Goal: Task Accomplishment & Management: Complete application form

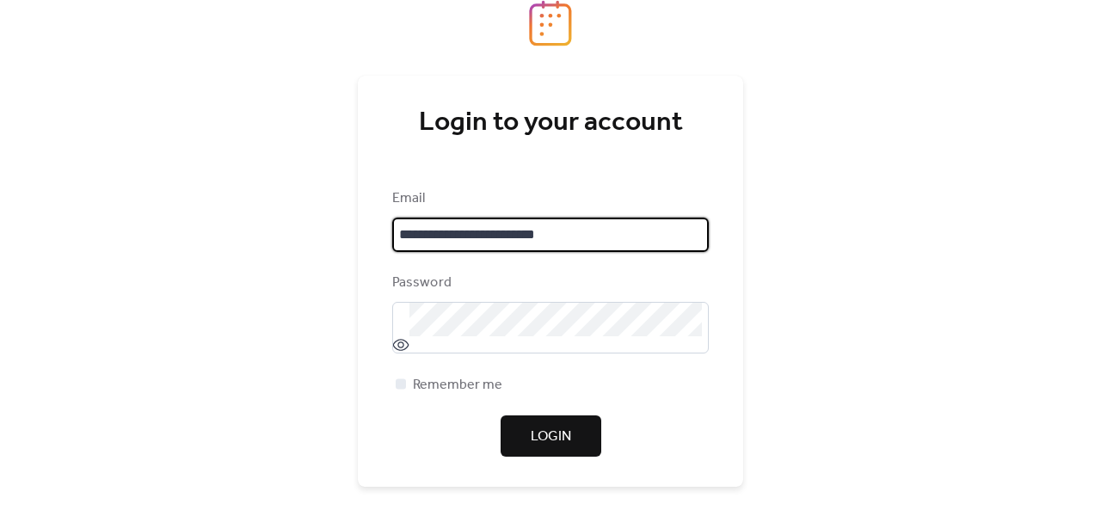
click at [543, 433] on span "Login" at bounding box center [551, 437] width 40 height 21
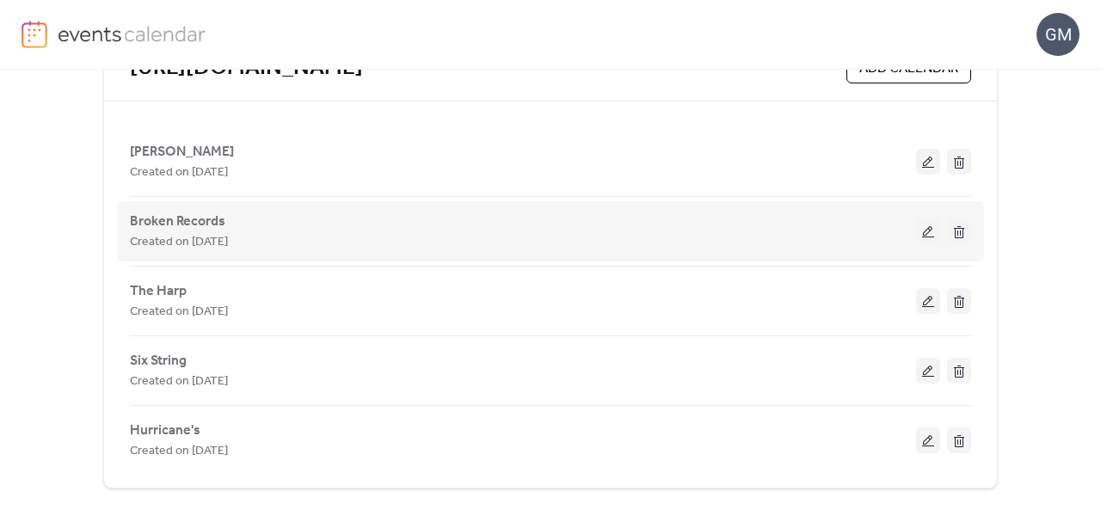
scroll to position [408, 0]
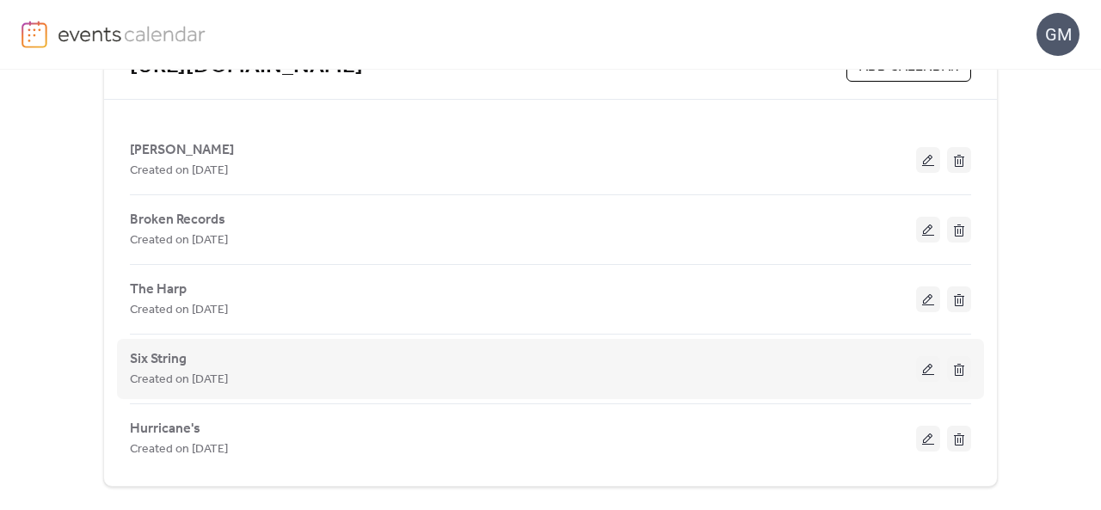
click at [921, 367] on button at bounding box center [928, 369] width 24 height 26
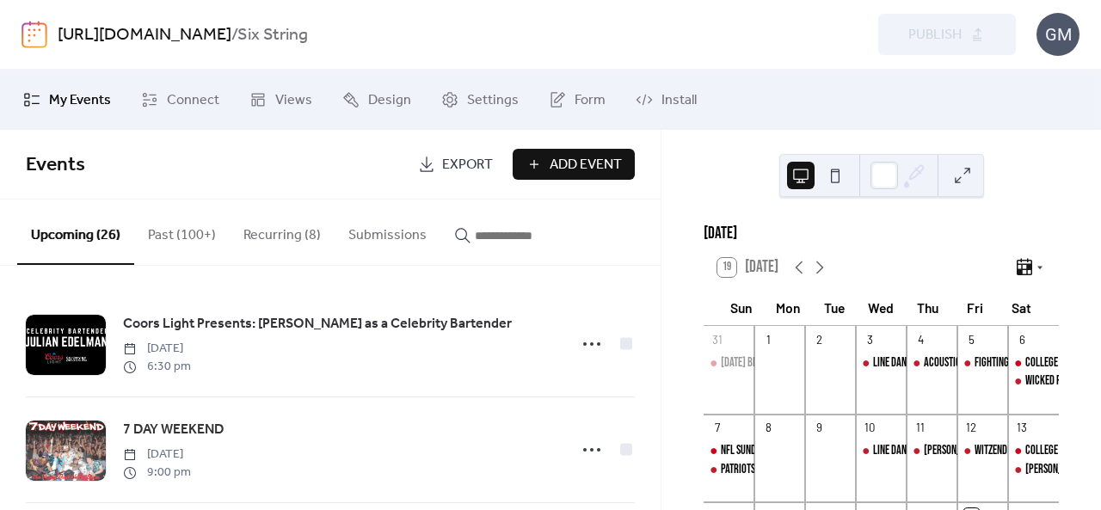
click at [593, 170] on span "Add Event" at bounding box center [586, 165] width 72 height 21
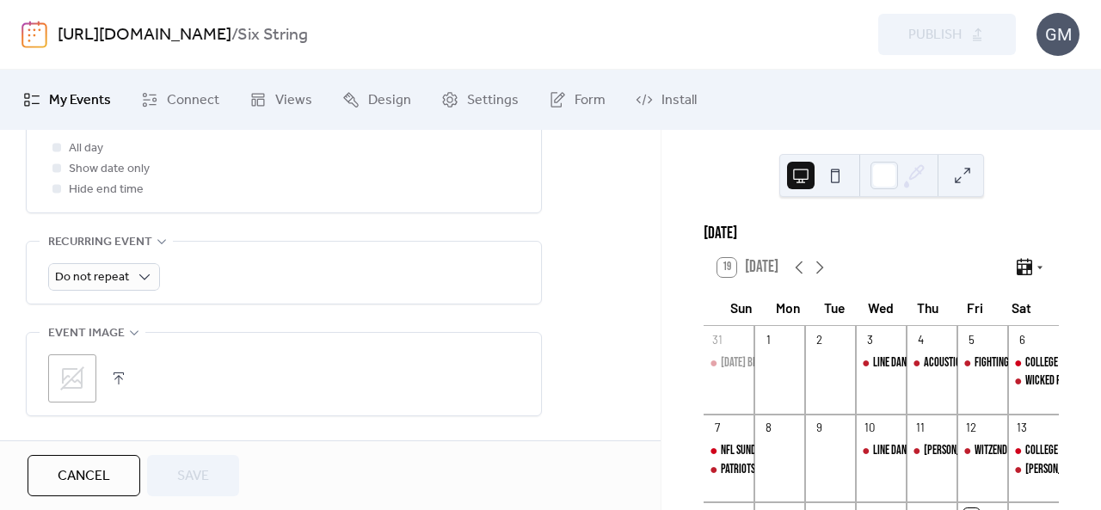
scroll to position [774, 0]
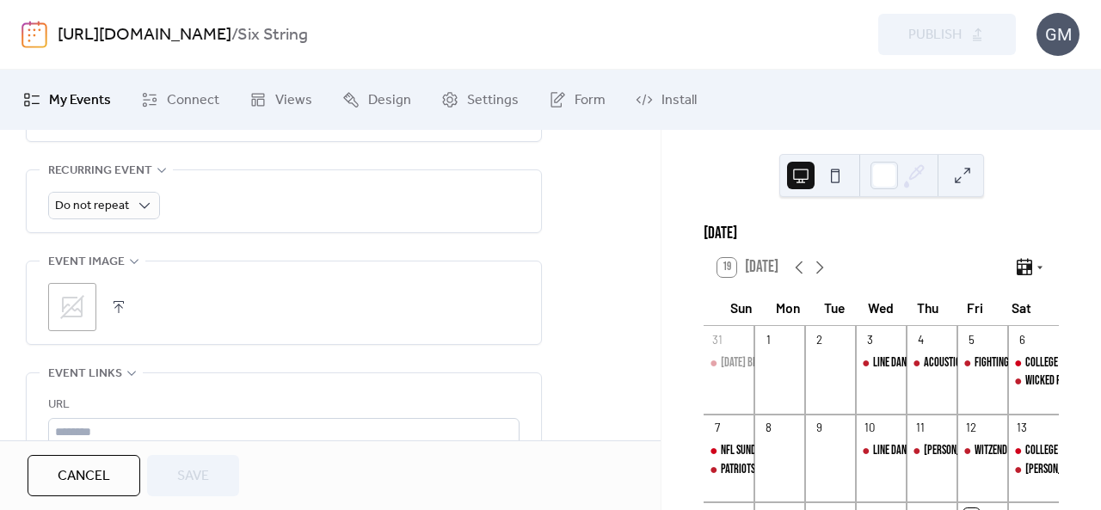
click at [75, 302] on icon at bounding box center [72, 307] width 28 height 28
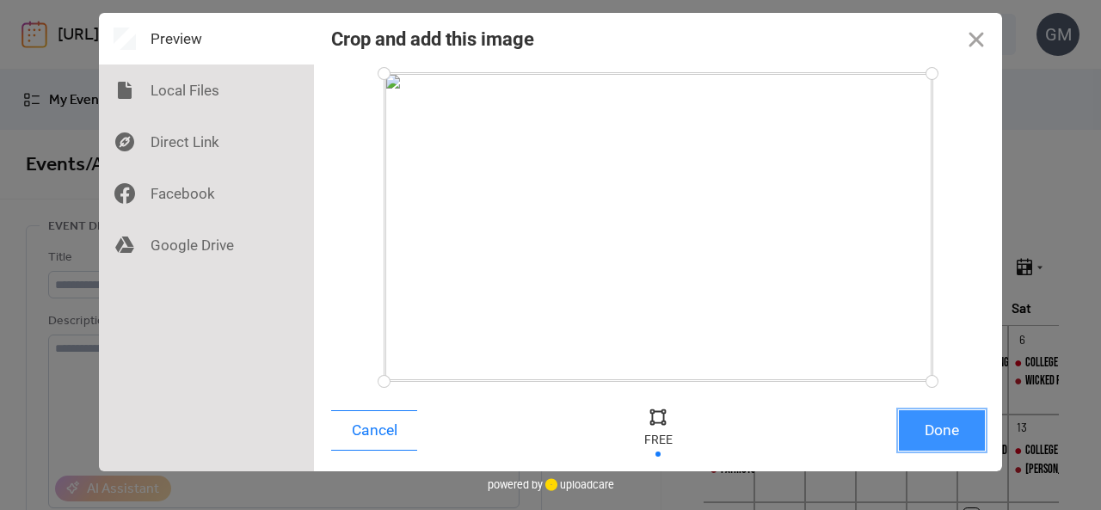
click at [956, 441] on button "Done" at bounding box center [942, 430] width 86 height 40
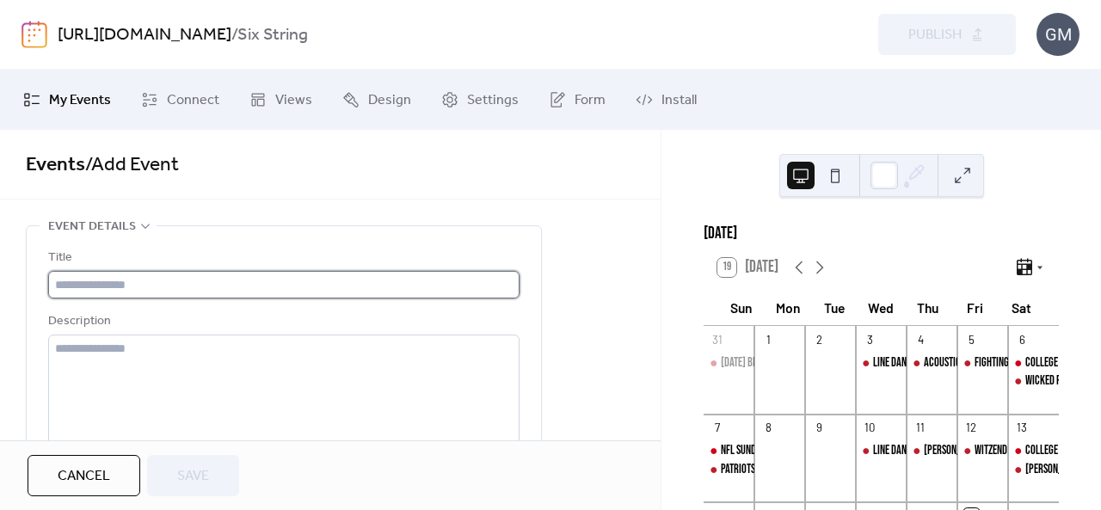
click at [235, 285] on input "text" at bounding box center [283, 285] width 471 height 28
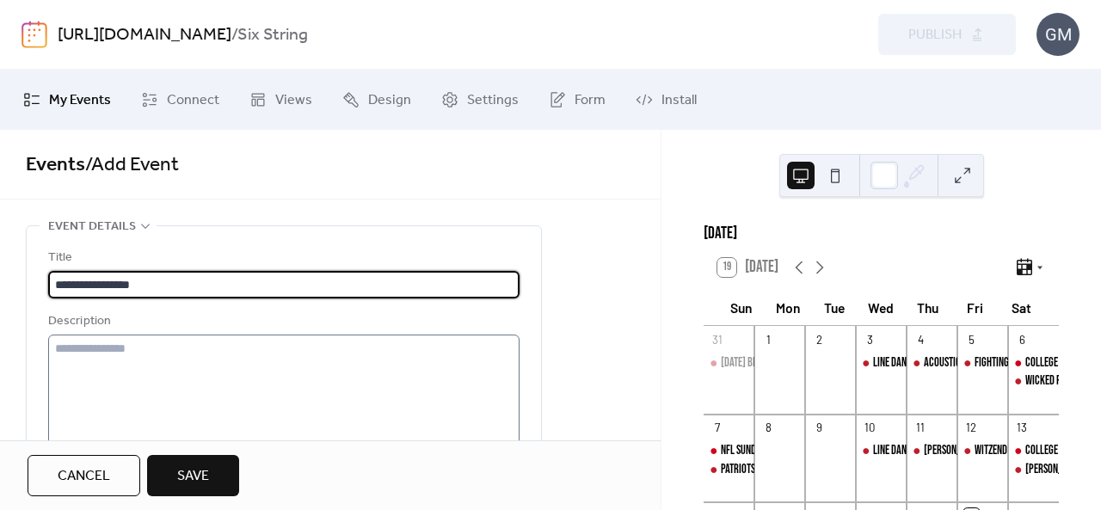
type input "**********"
drag, startPoint x: 124, startPoint y: 345, endPoint x: 138, endPoint y: 351, distance: 15.0
click at [125, 345] on textarea at bounding box center [283, 400] width 471 height 131
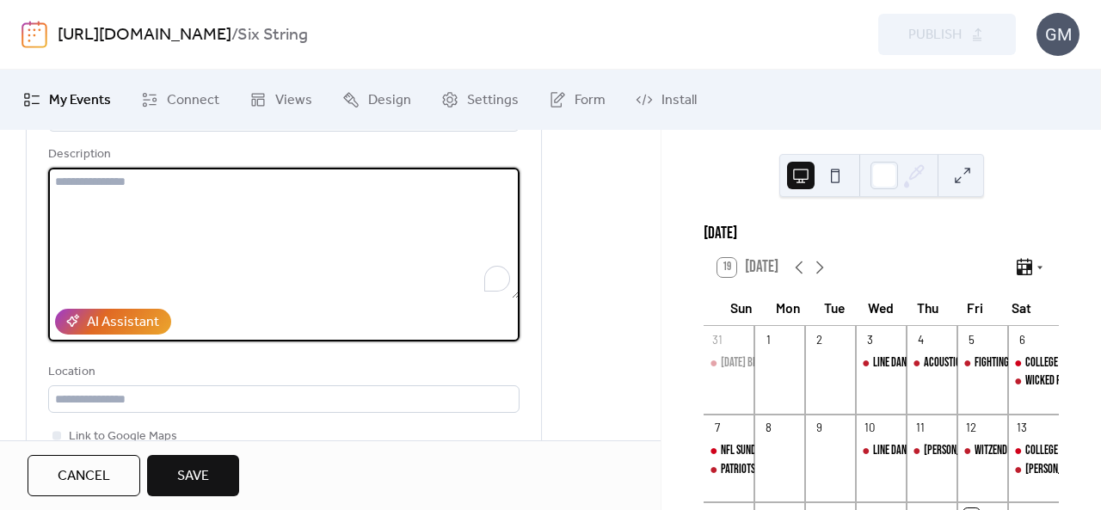
scroll to position [172, 0]
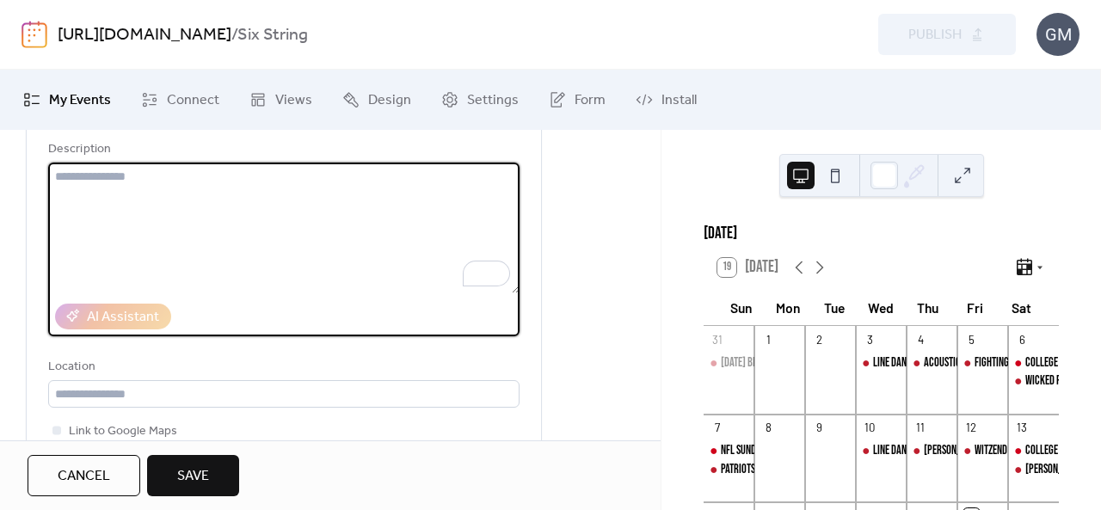
paste textarea "**********"
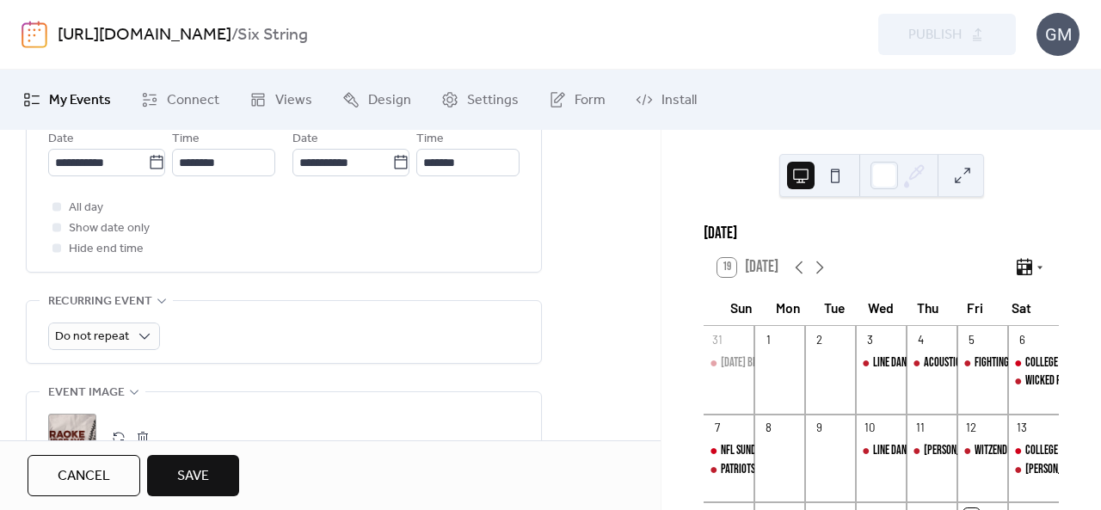
scroll to position [774, 0]
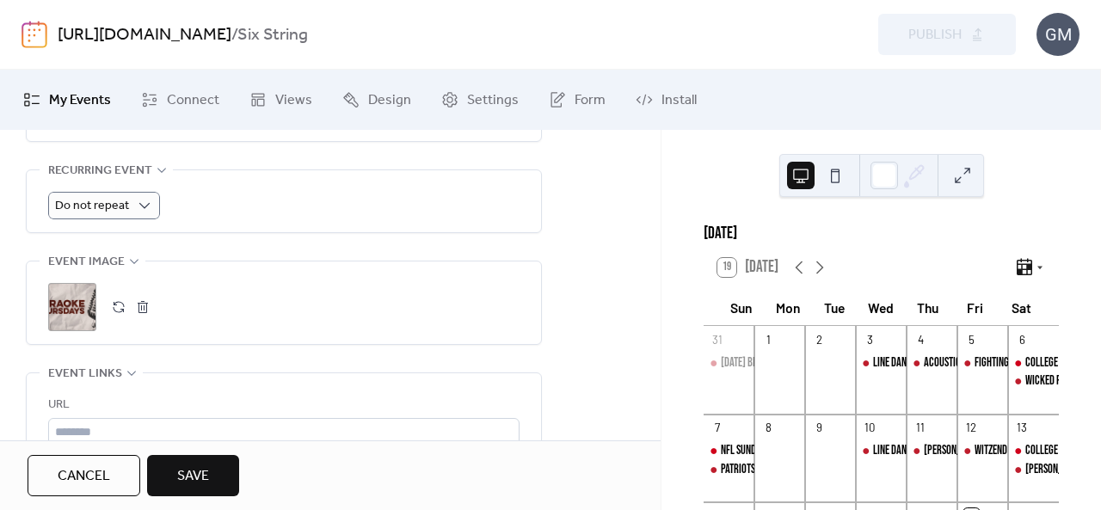
type textarea "**********"
click at [119, 213] on span "Do not repeat" at bounding box center [92, 205] width 74 height 23
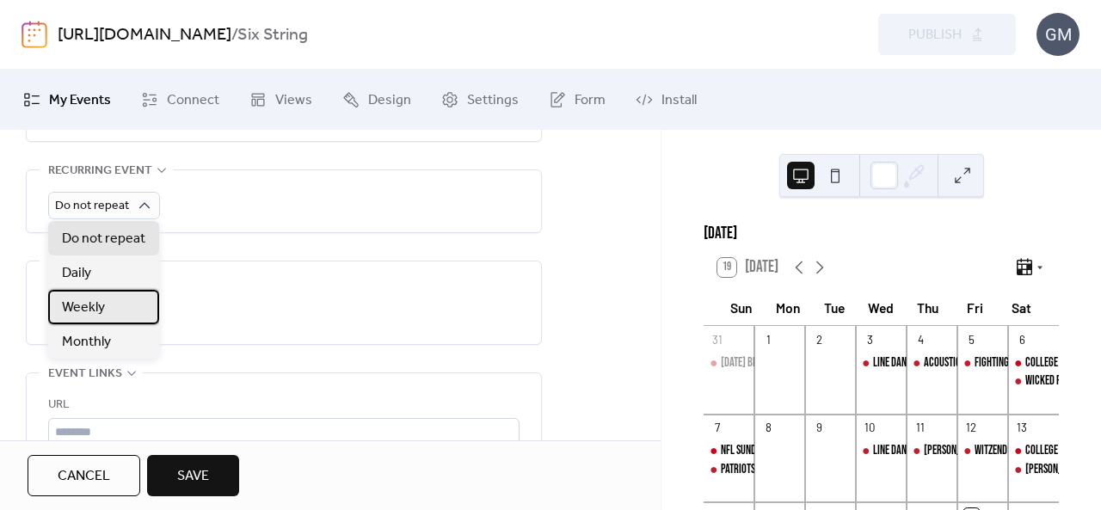
click at [122, 313] on div "Weekly" at bounding box center [103, 307] width 111 height 34
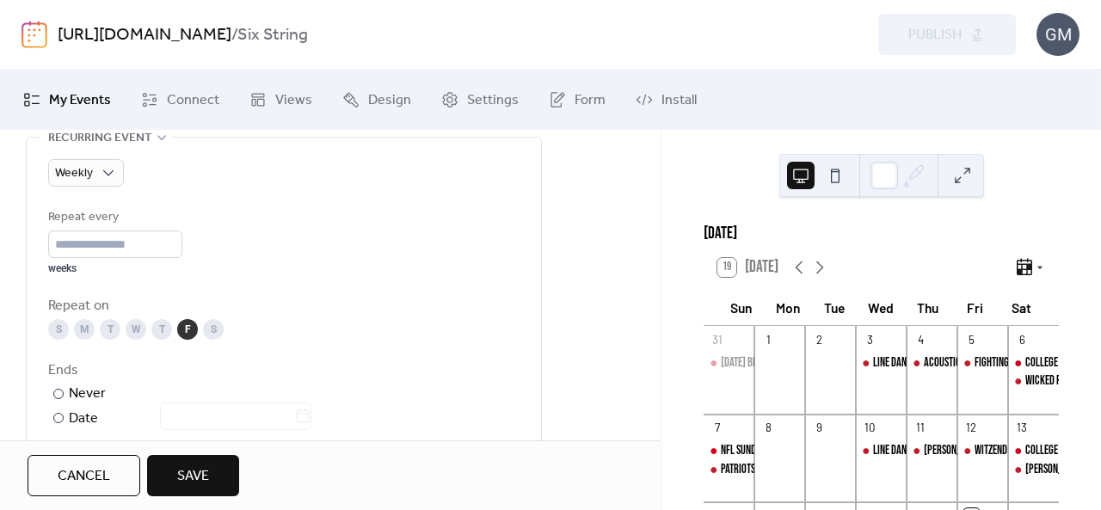
scroll to position [860, 0]
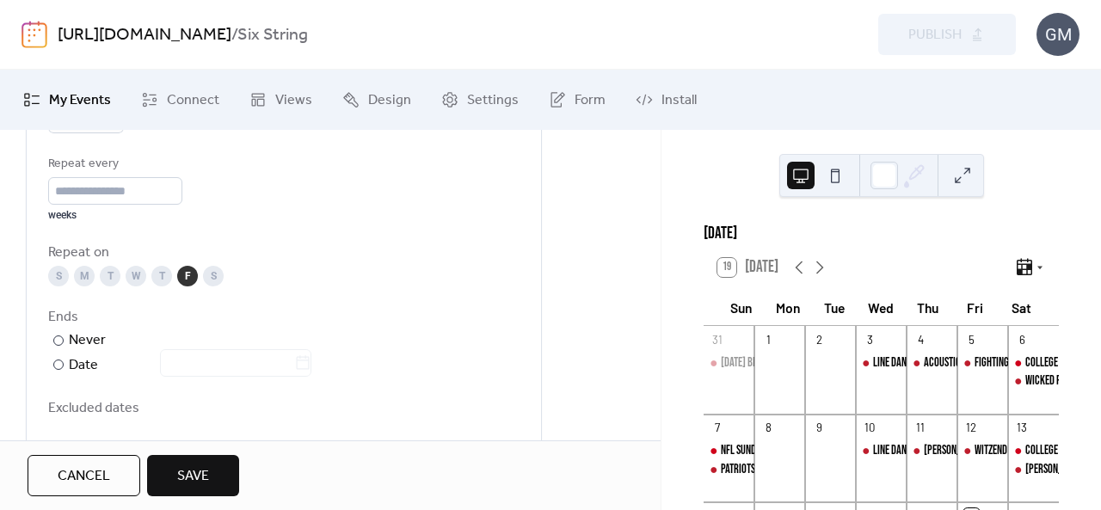
click at [158, 274] on div "T" at bounding box center [161, 276] width 21 height 21
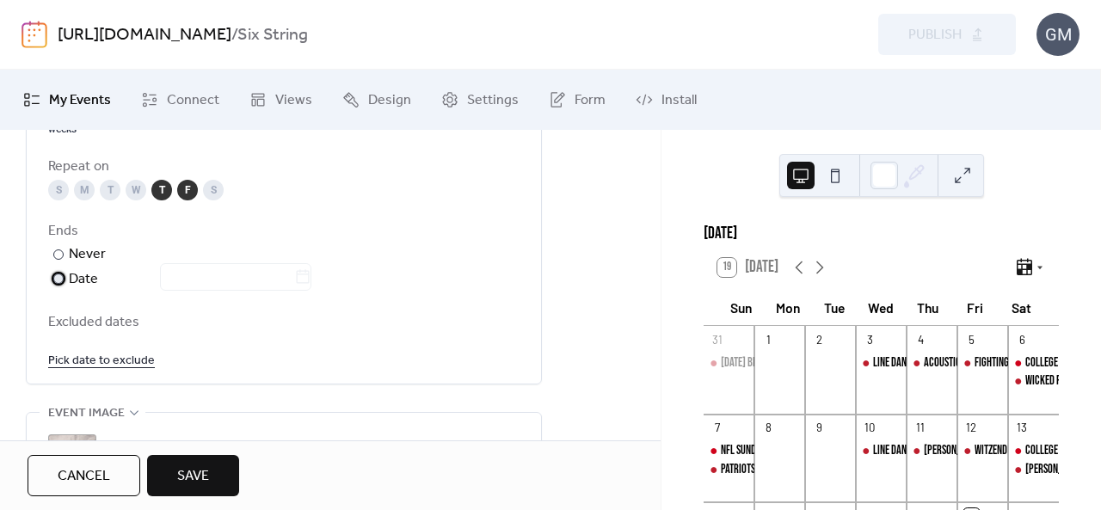
drag, startPoint x: 58, startPoint y: 278, endPoint x: 85, endPoint y: 277, distance: 27.5
click at [60, 277] on div at bounding box center [58, 279] width 10 height 10
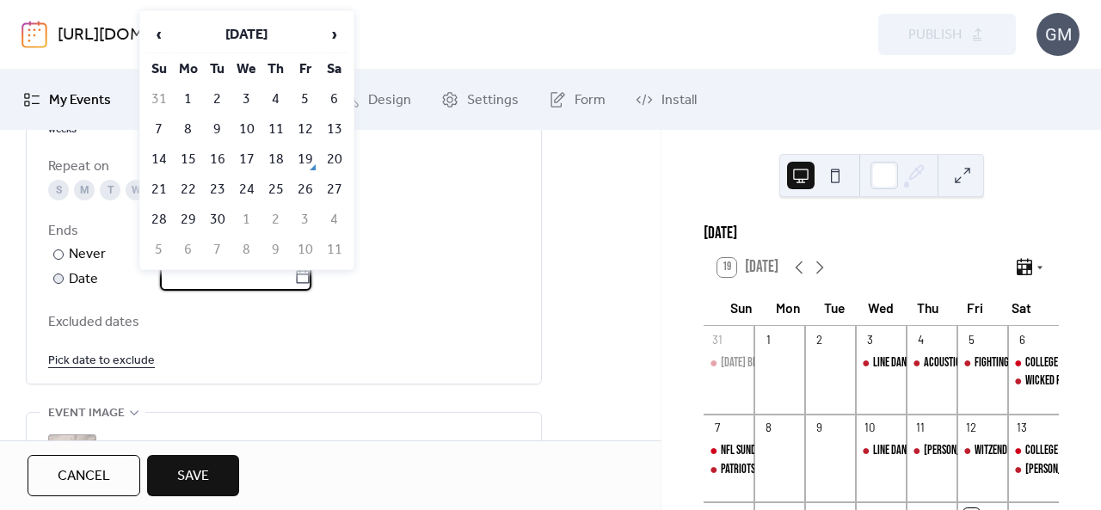
click at [208, 274] on input "text" at bounding box center [227, 277] width 134 height 28
click at [346, 33] on span "›" at bounding box center [335, 34] width 26 height 34
click at [345, 33] on span "›" at bounding box center [335, 34] width 26 height 34
click at [272, 182] on td "25" at bounding box center [276, 189] width 28 height 28
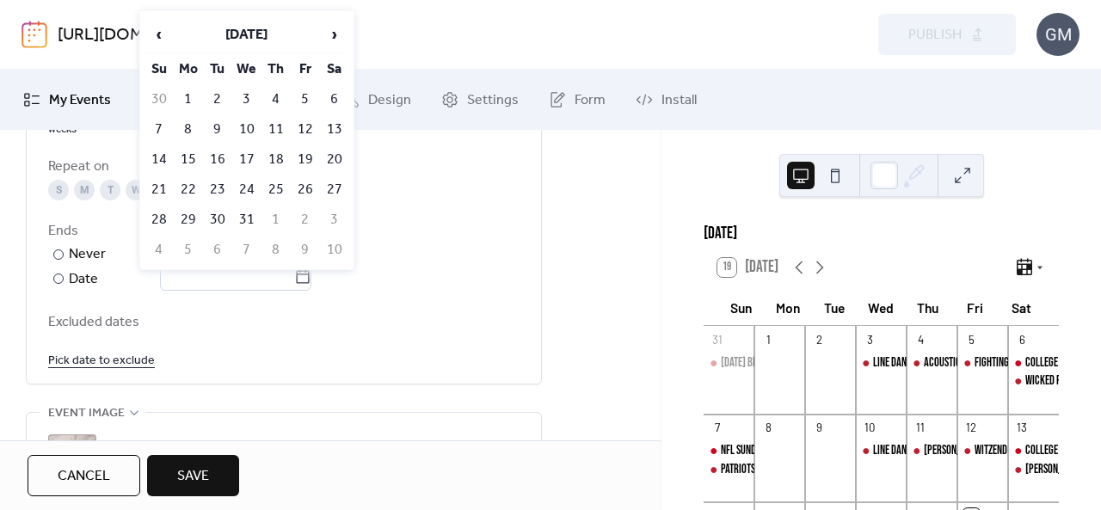
type input "**********"
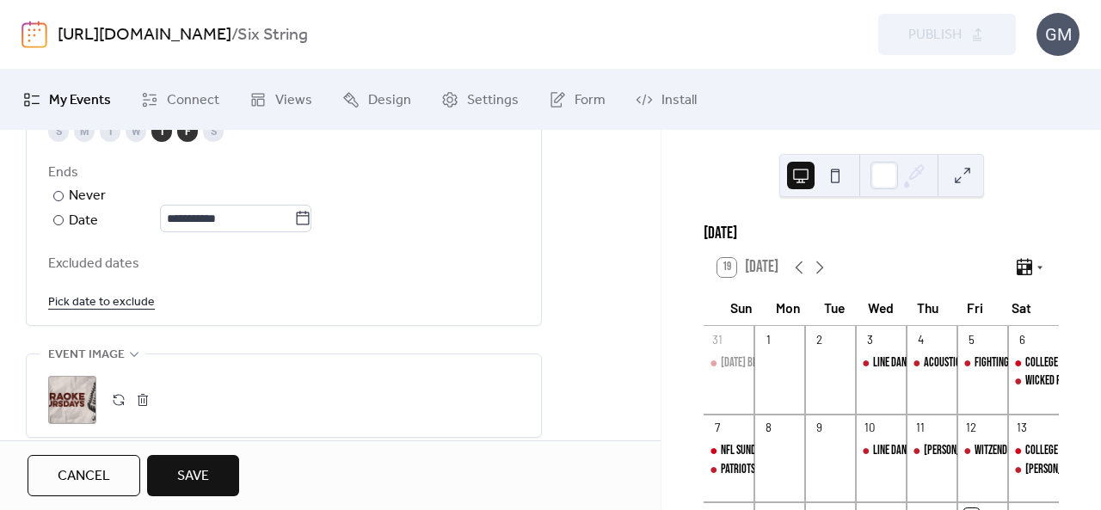
scroll to position [1032, 0]
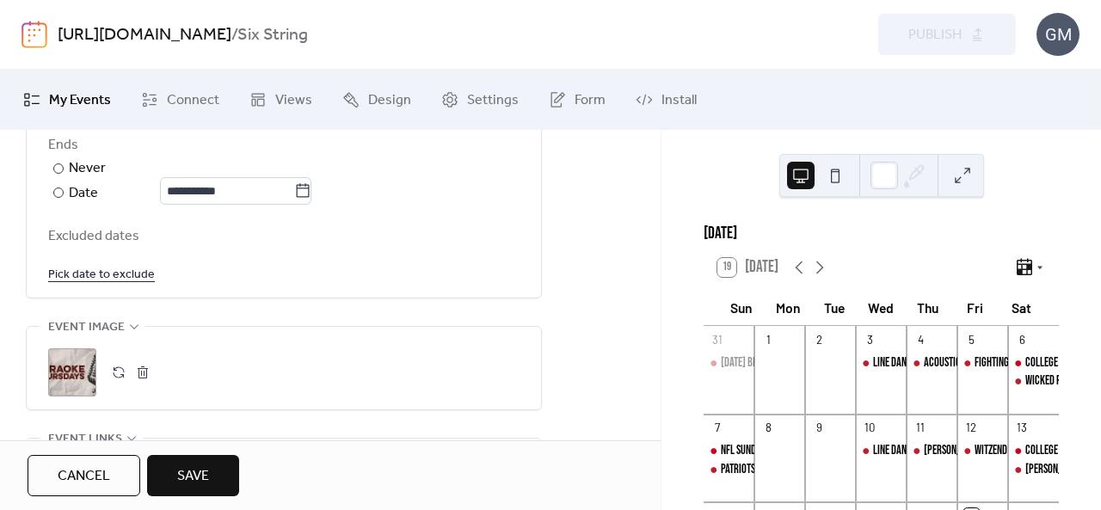
click at [120, 276] on link "Pick date to exclude" at bounding box center [101, 274] width 107 height 22
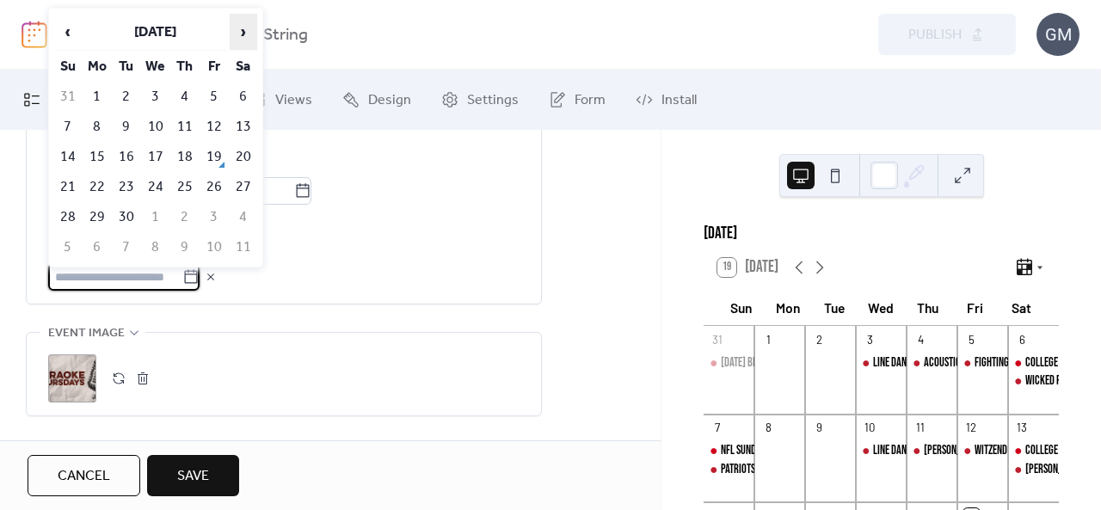
click at [241, 41] on span "›" at bounding box center [244, 32] width 26 height 34
drag, startPoint x: 187, startPoint y: 188, endPoint x: 206, endPoint y: 186, distance: 19.9
click at [188, 188] on td "23" at bounding box center [185, 187] width 28 height 28
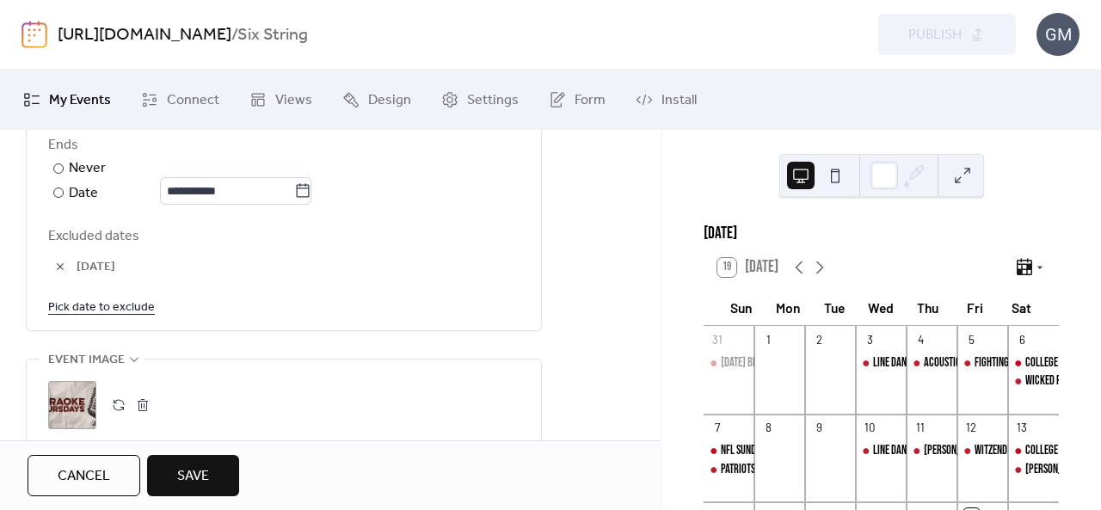
click at [124, 311] on link "Pick date to exclude" at bounding box center [101, 307] width 107 height 22
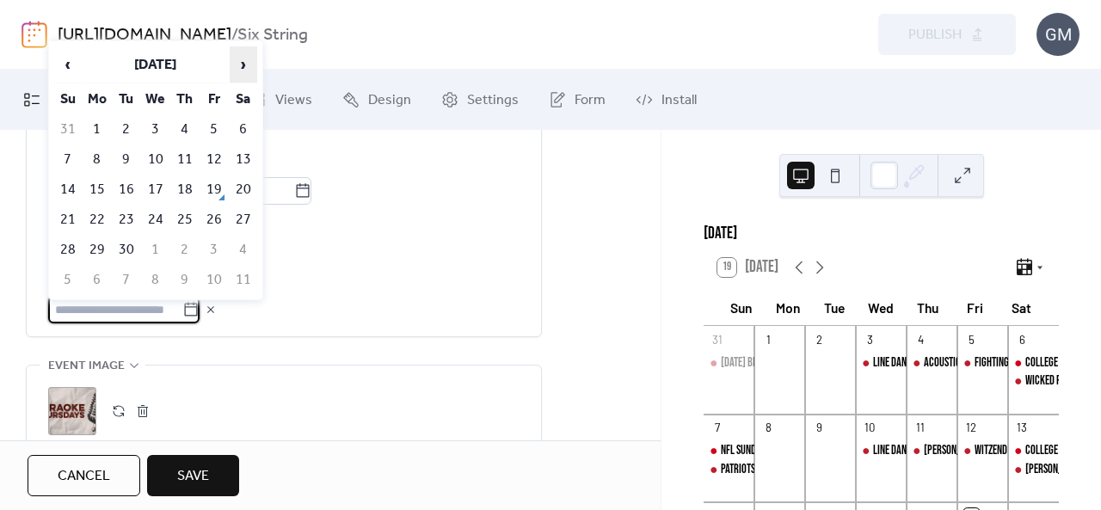
click at [241, 58] on span "›" at bounding box center [244, 64] width 26 height 34
click at [241, 66] on span "›" at bounding box center [244, 64] width 26 height 34
click at [181, 188] on td "13" at bounding box center [185, 189] width 28 height 28
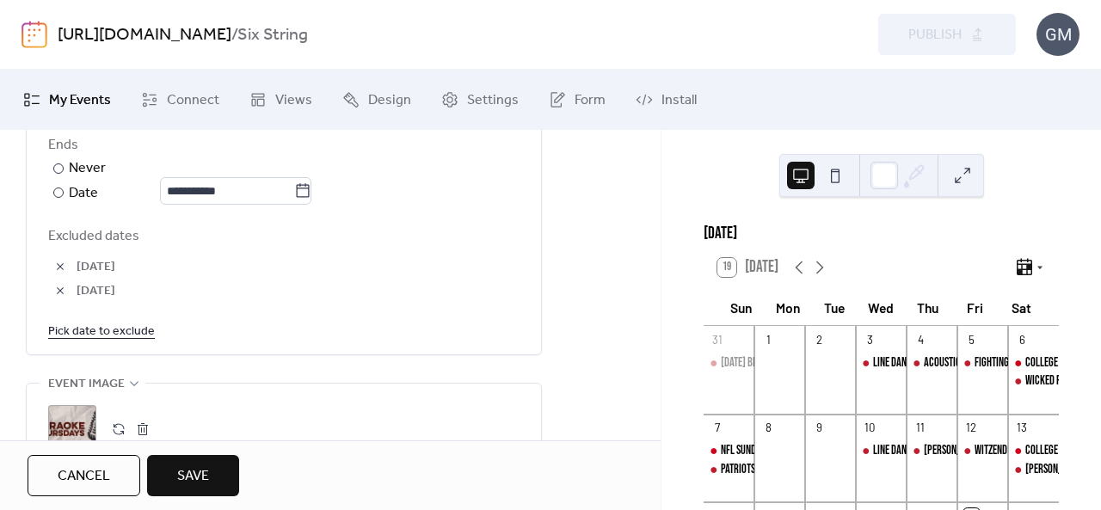
click at [120, 324] on link "Pick date to exclude" at bounding box center [101, 331] width 107 height 22
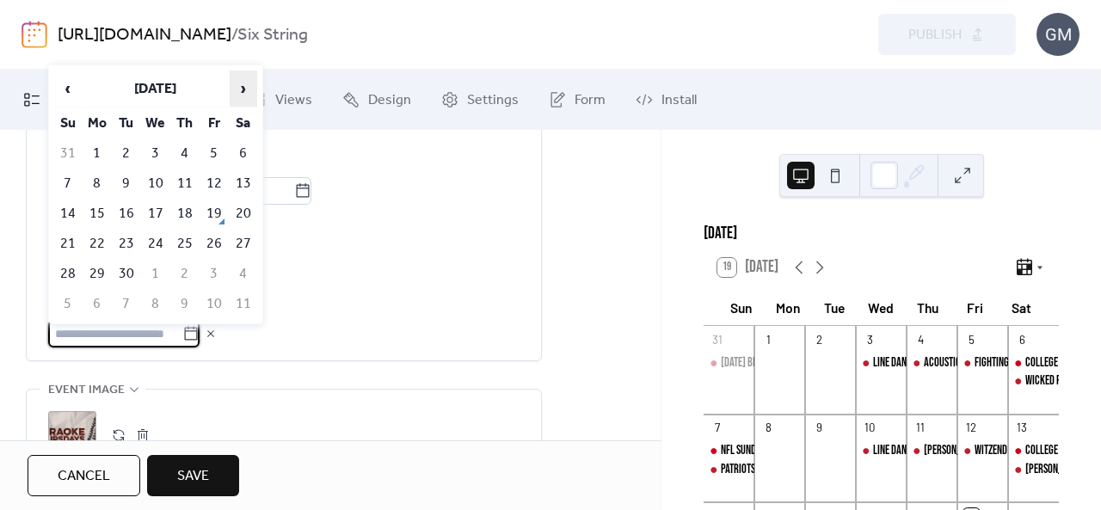
click at [239, 83] on span "›" at bounding box center [244, 88] width 26 height 34
click at [189, 261] on td "27" at bounding box center [185, 274] width 28 height 28
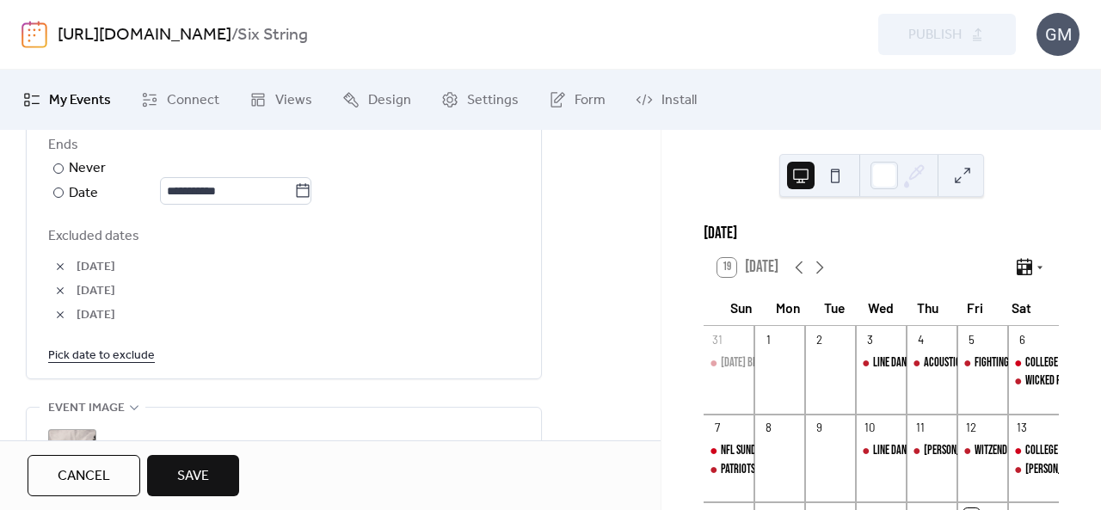
click at [120, 347] on link "Pick date to exclude" at bounding box center [101, 355] width 107 height 22
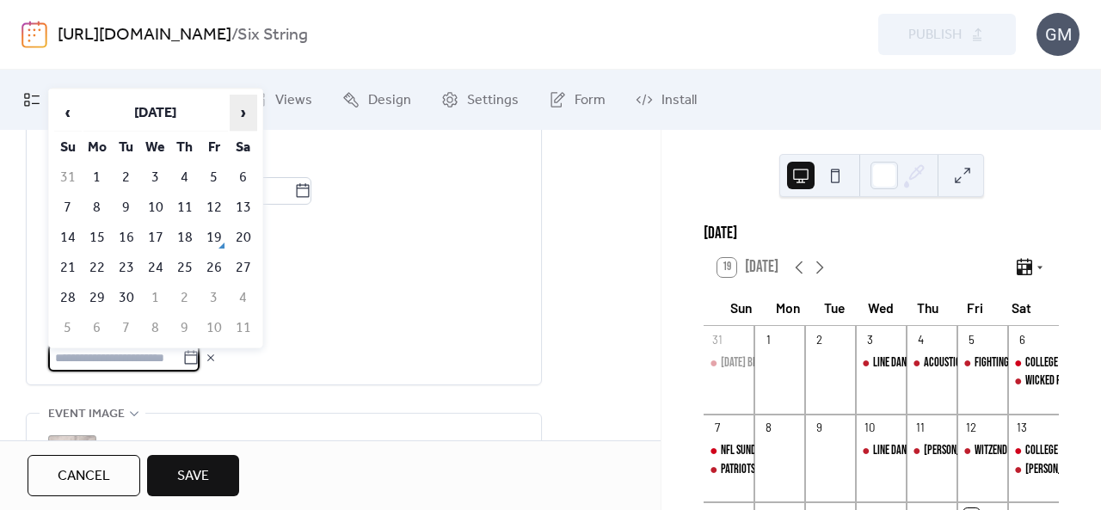
click at [251, 104] on span "›" at bounding box center [244, 112] width 26 height 34
click at [190, 236] on td "18" at bounding box center [185, 238] width 28 height 28
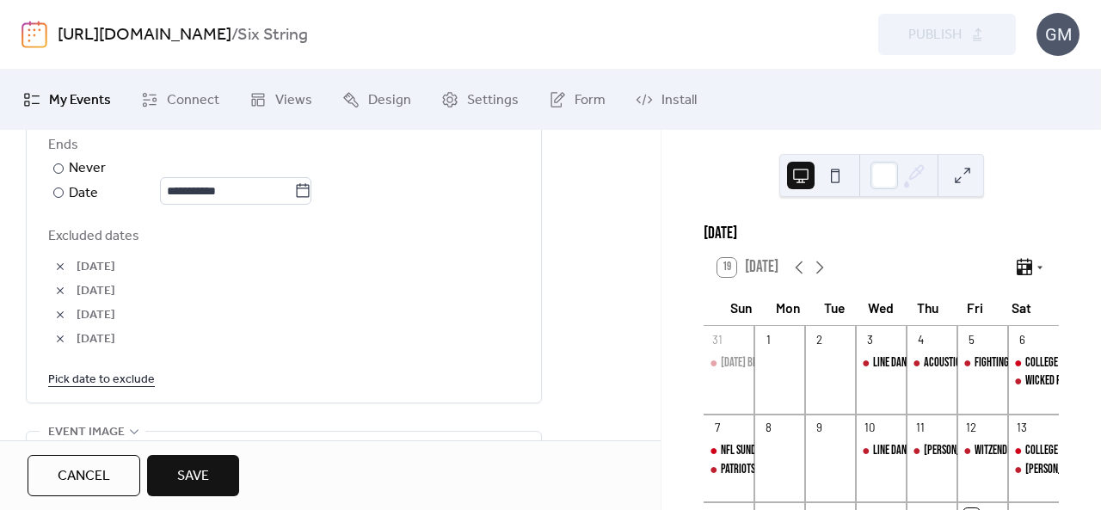
click at [133, 379] on link "Pick date to exclude" at bounding box center [101, 379] width 107 height 22
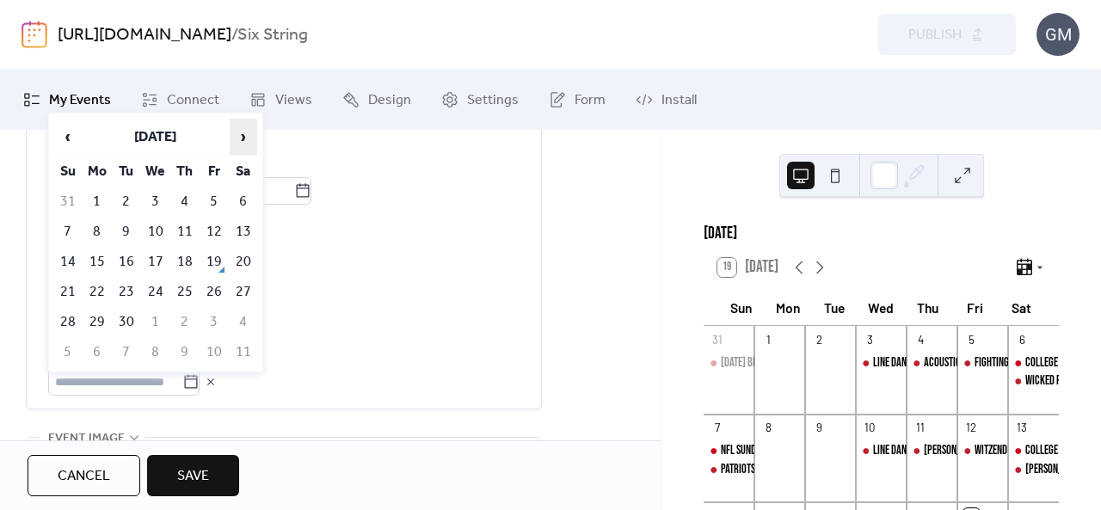
click at [256, 133] on span "›" at bounding box center [244, 137] width 26 height 34
click at [255, 133] on span "›" at bounding box center [244, 137] width 26 height 34
click at [186, 281] on td "25" at bounding box center [185, 292] width 28 height 28
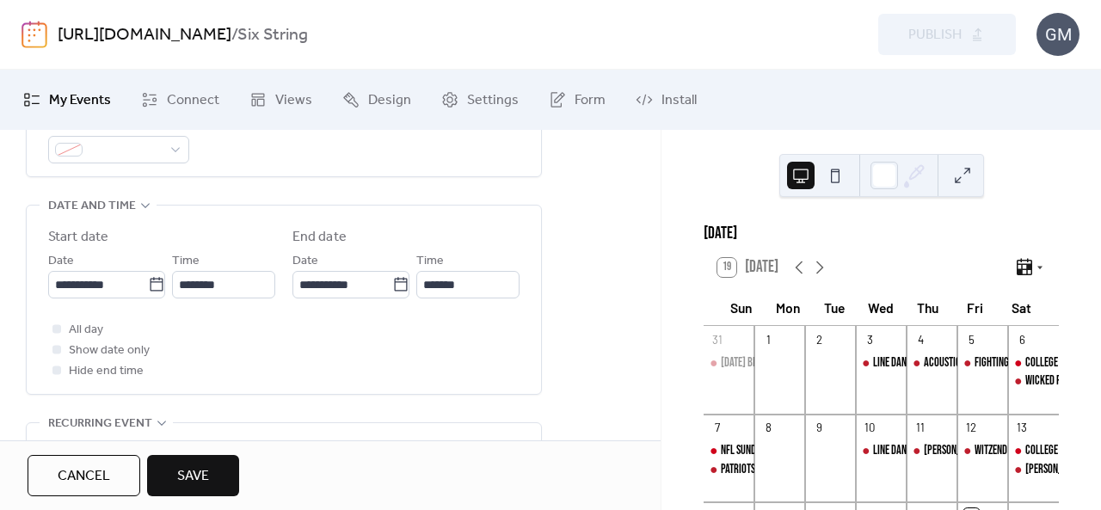
scroll to position [516, 0]
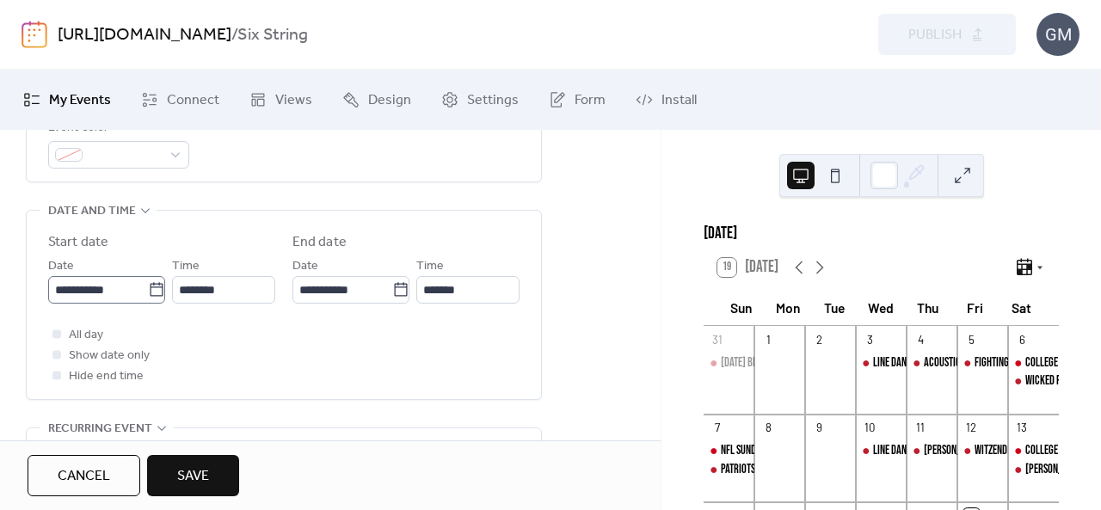
click at [155, 291] on icon at bounding box center [156, 289] width 17 height 17
click at [148, 291] on input "**********" at bounding box center [98, 290] width 100 height 28
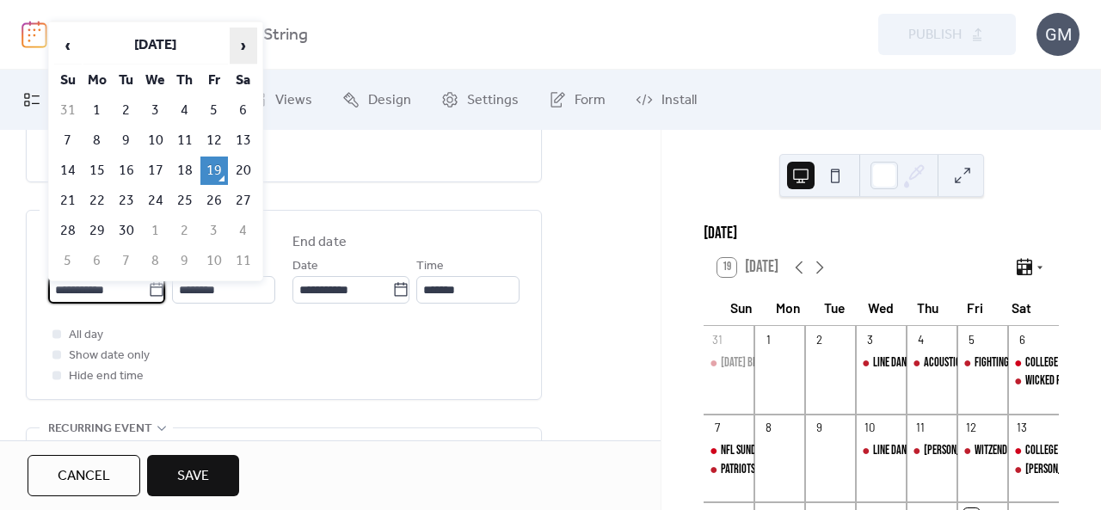
click at [254, 53] on span "›" at bounding box center [244, 45] width 26 height 34
click at [189, 108] on td "2" at bounding box center [185, 110] width 28 height 28
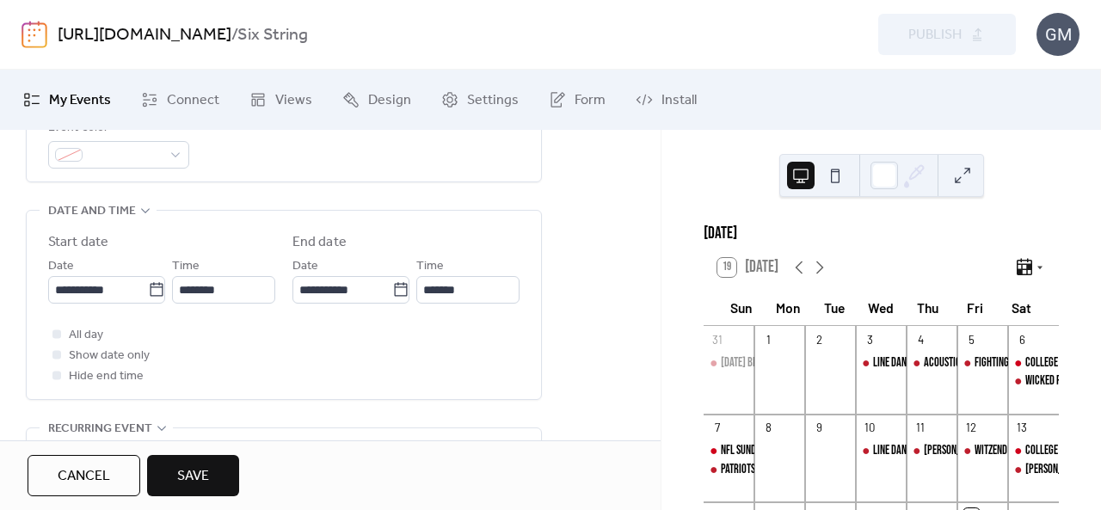
type input "**********"
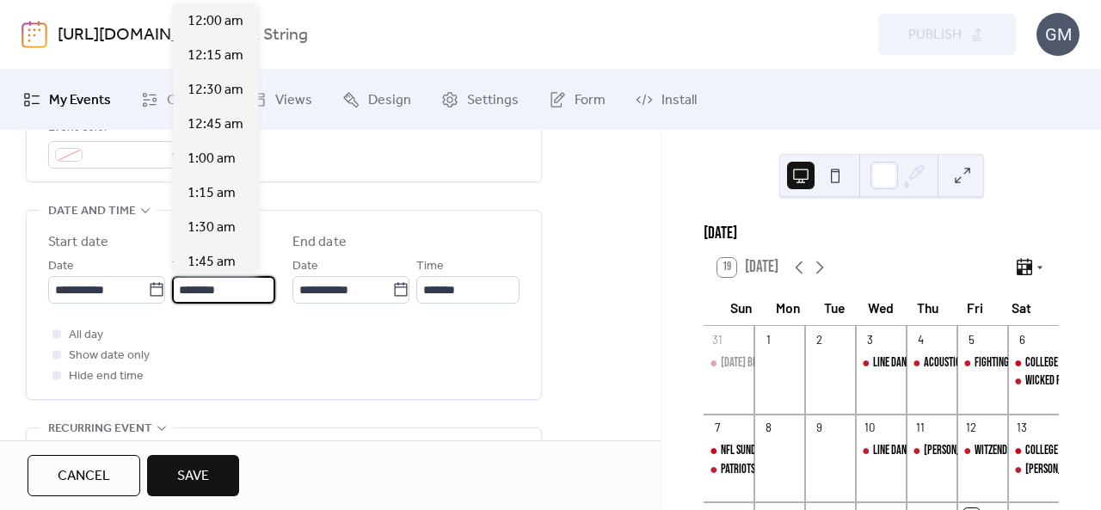
drag, startPoint x: 217, startPoint y: 292, endPoint x: 225, endPoint y: 219, distance: 72.8
click at [217, 290] on input "********" at bounding box center [223, 290] width 103 height 28
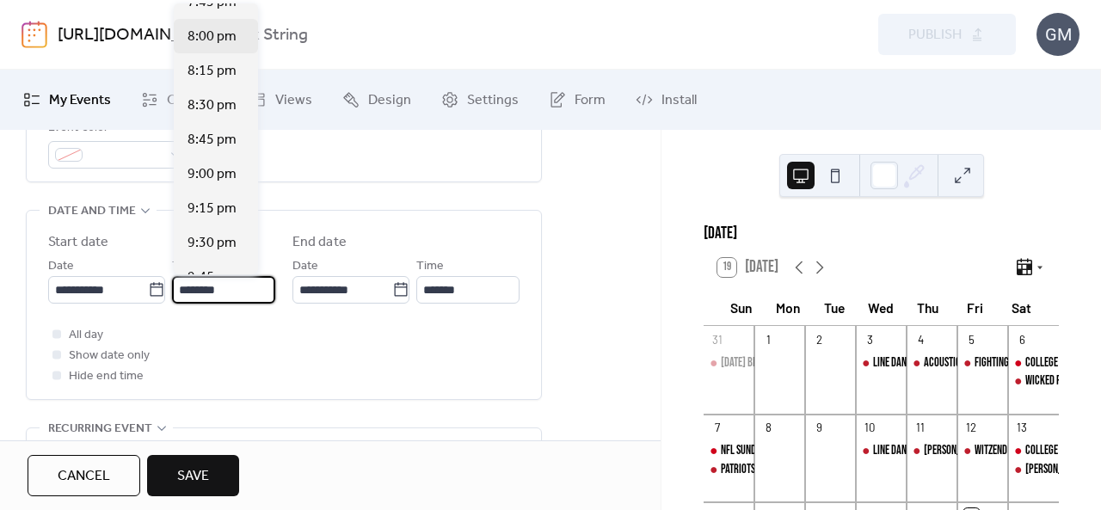
scroll to position [2688, 0]
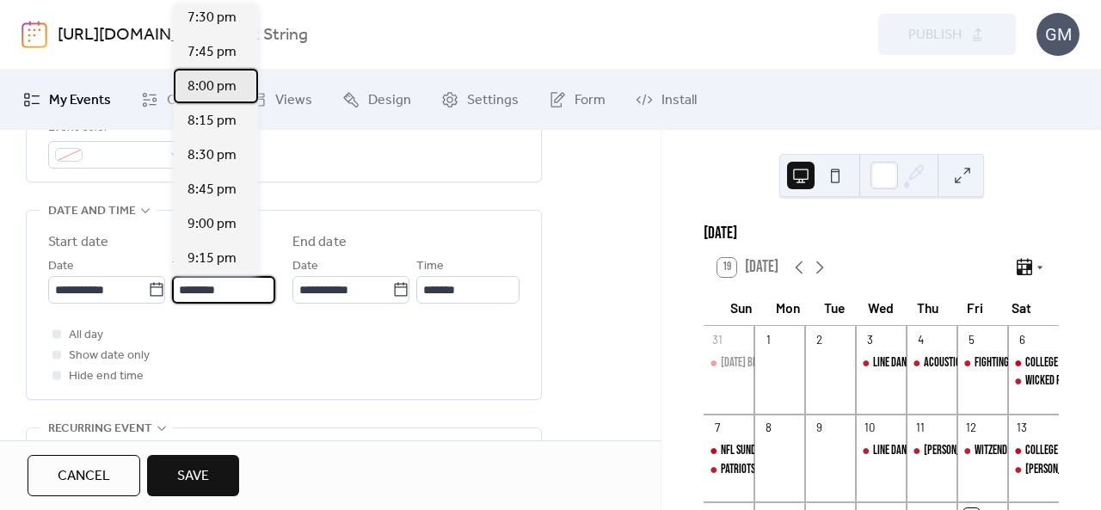
click at [221, 85] on span "8:00 pm" at bounding box center [212, 87] width 49 height 21
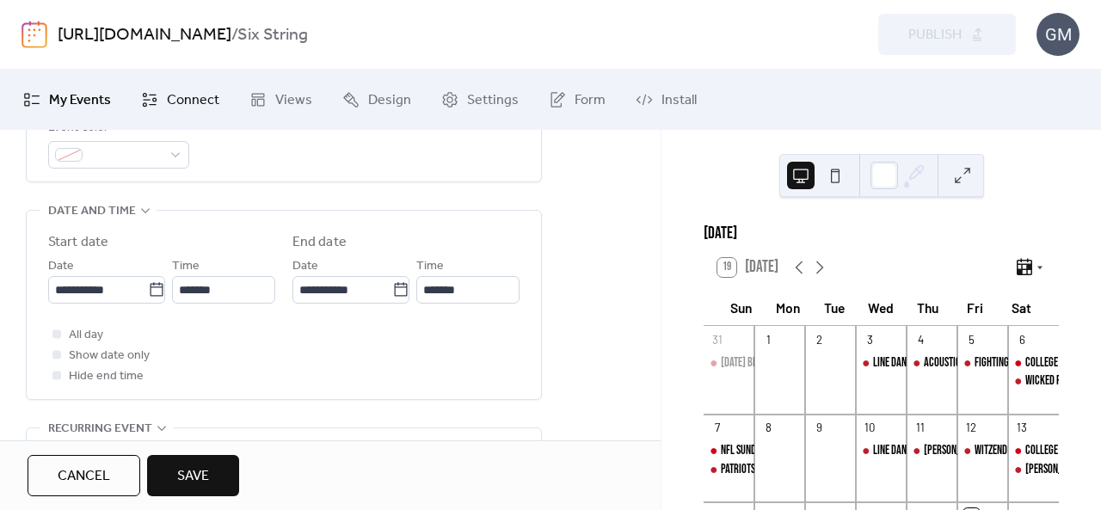
type input "*******"
click at [58, 371] on div at bounding box center [56, 375] width 9 height 9
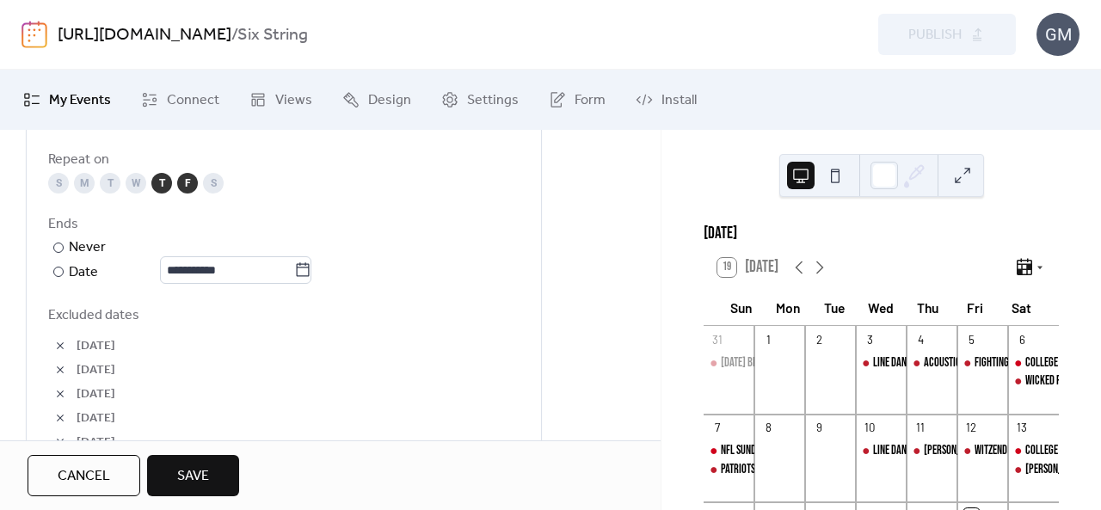
scroll to position [946, 0]
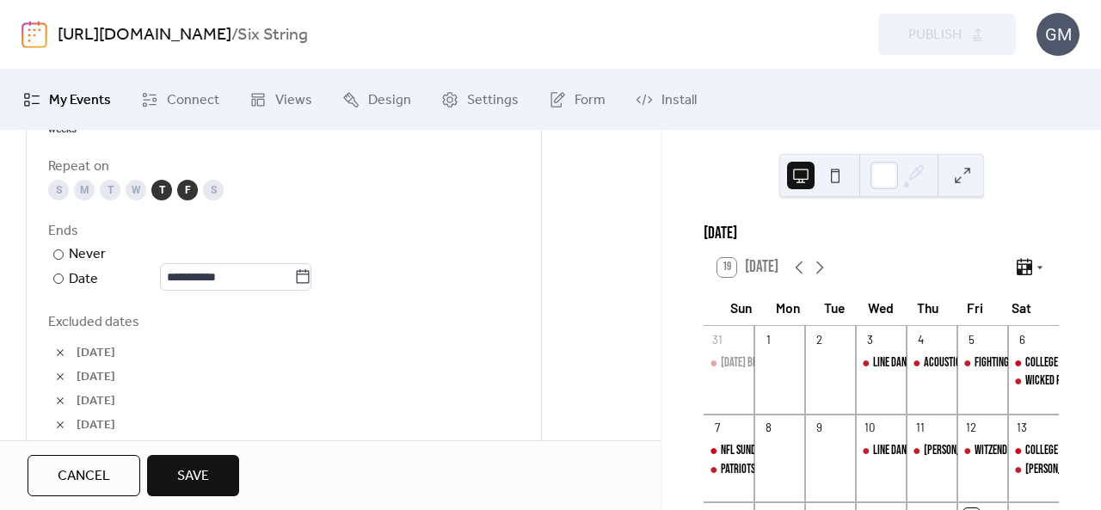
click at [184, 188] on div "F" at bounding box center [187, 190] width 21 height 21
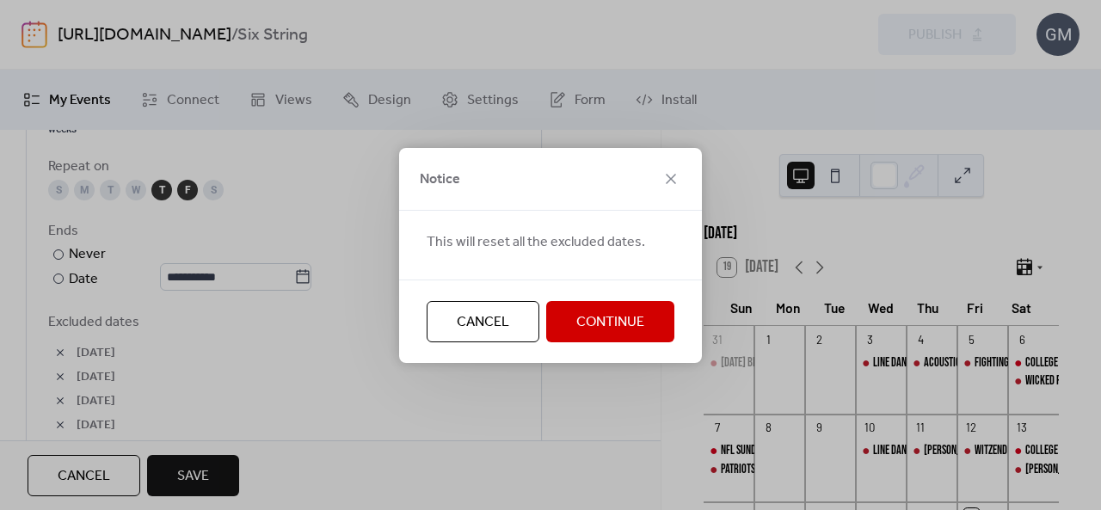
click at [590, 317] on span "Continue" at bounding box center [610, 322] width 68 height 21
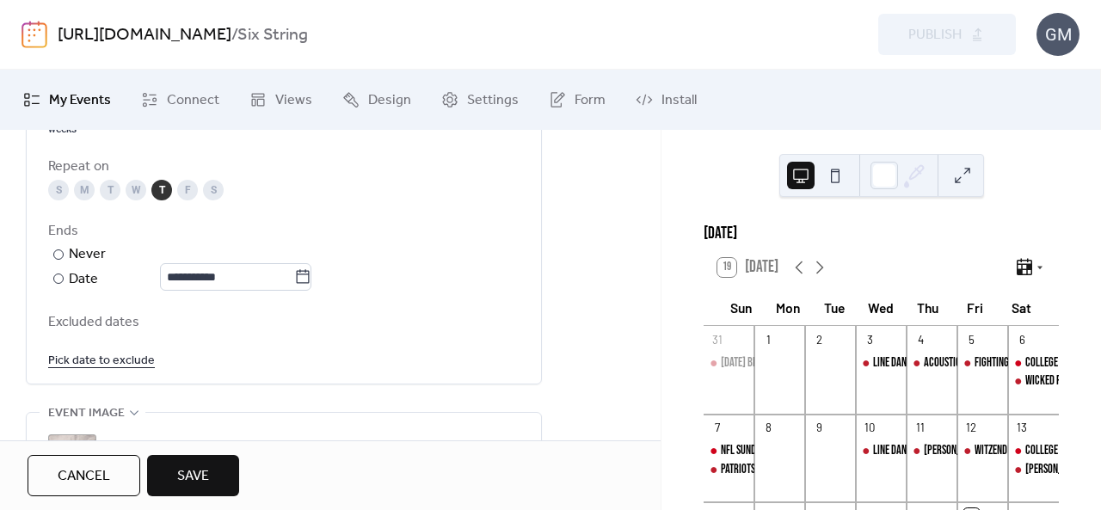
scroll to position [1032, 0]
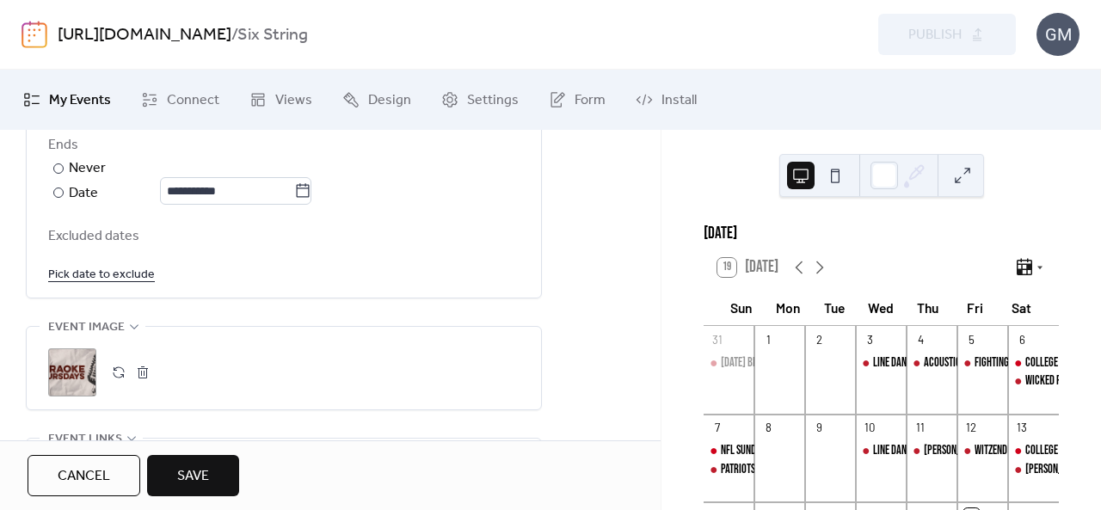
click at [107, 253] on div "Excluded dates Pick date to exclude" at bounding box center [283, 254] width 471 height 59
click at [110, 264] on link "Pick date to exclude" at bounding box center [101, 274] width 107 height 22
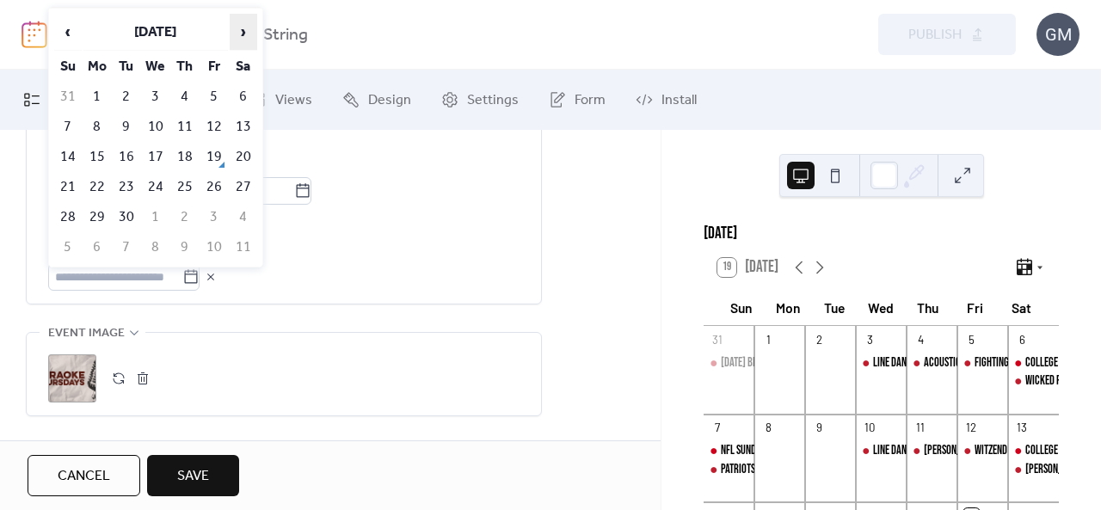
click at [243, 27] on span "›" at bounding box center [244, 32] width 26 height 34
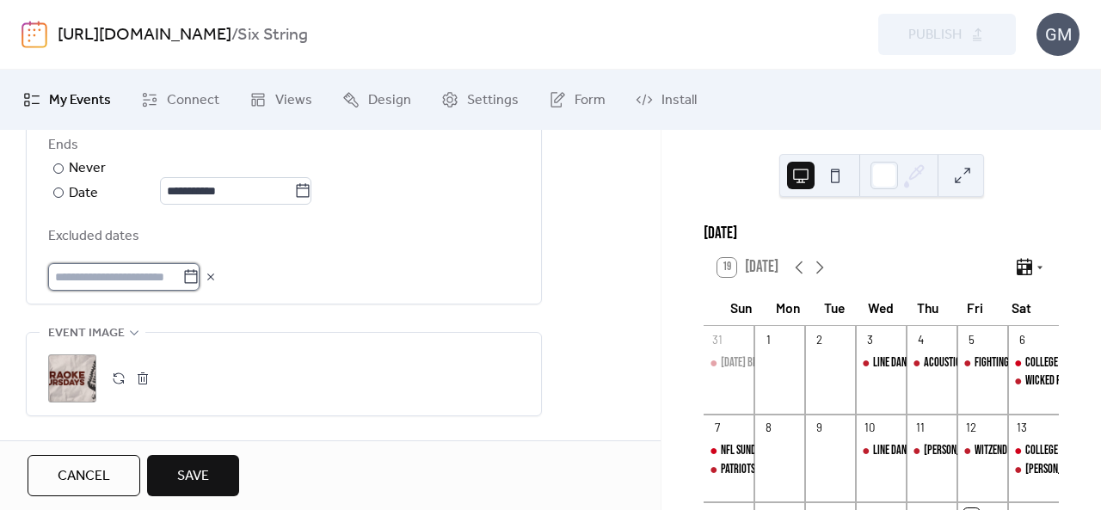
drag, startPoint x: 108, startPoint y: 281, endPoint x: 117, endPoint y: 271, distance: 13.4
click at [108, 281] on input "text" at bounding box center [115, 277] width 134 height 28
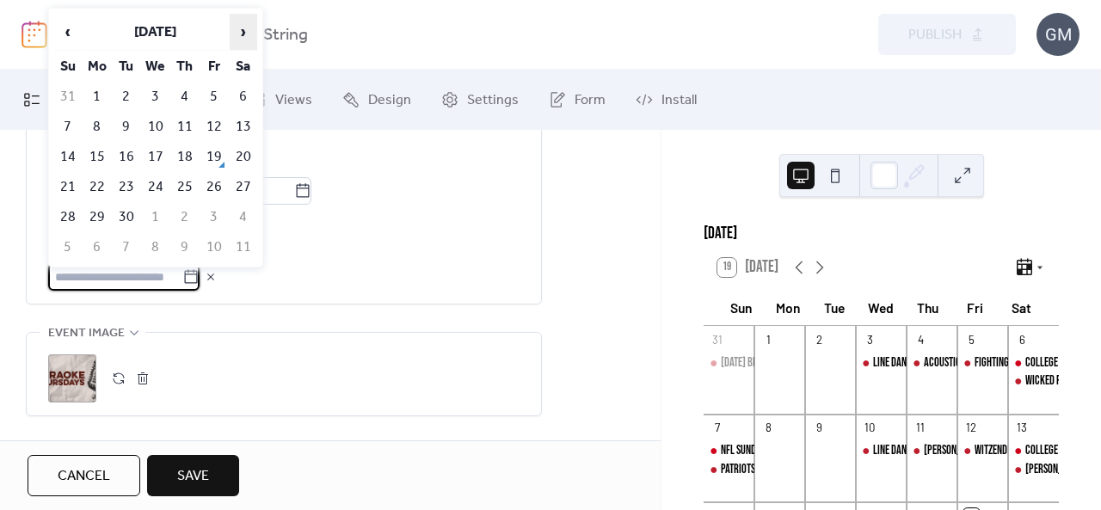
click at [248, 22] on span "›" at bounding box center [244, 32] width 26 height 34
drag, startPoint x: 184, startPoint y: 190, endPoint x: 157, endPoint y: 237, distance: 54.3
click at [184, 190] on td "23" at bounding box center [185, 187] width 28 height 28
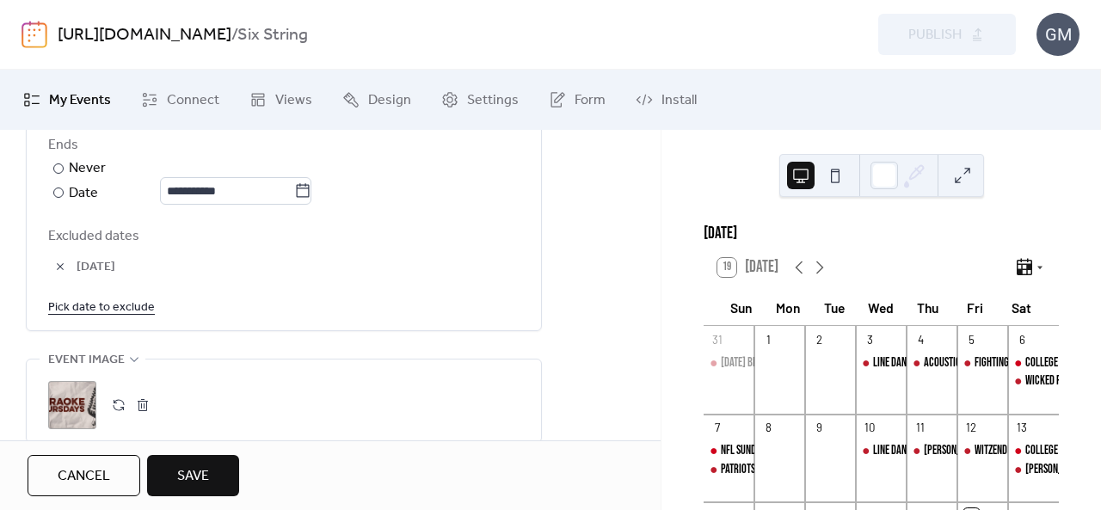
click at [114, 309] on link "Pick date to exclude" at bounding box center [101, 307] width 107 height 22
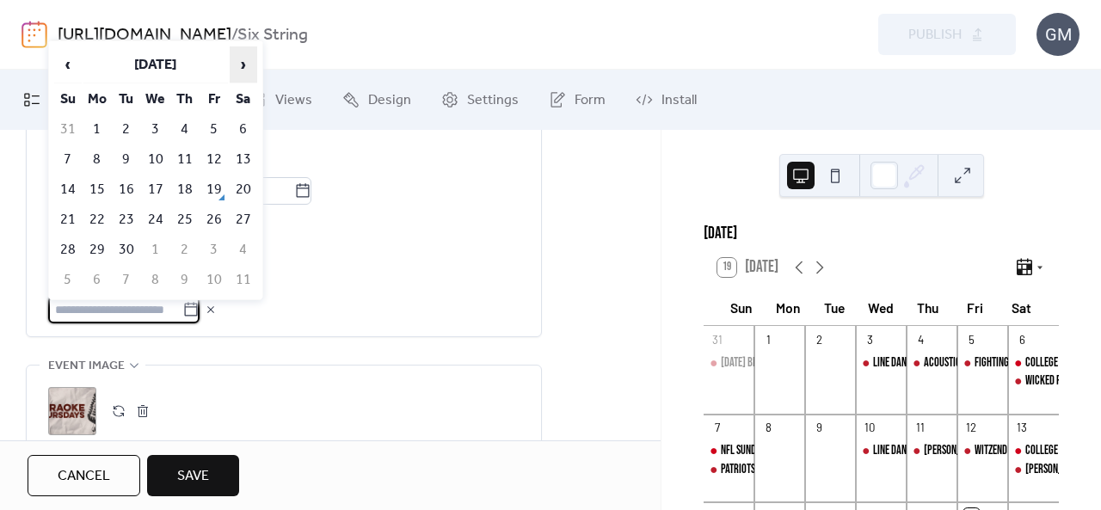
click at [243, 71] on span "›" at bounding box center [244, 64] width 26 height 34
click at [241, 73] on span "›" at bounding box center [244, 64] width 26 height 34
click at [179, 180] on td "13" at bounding box center [185, 189] width 28 height 28
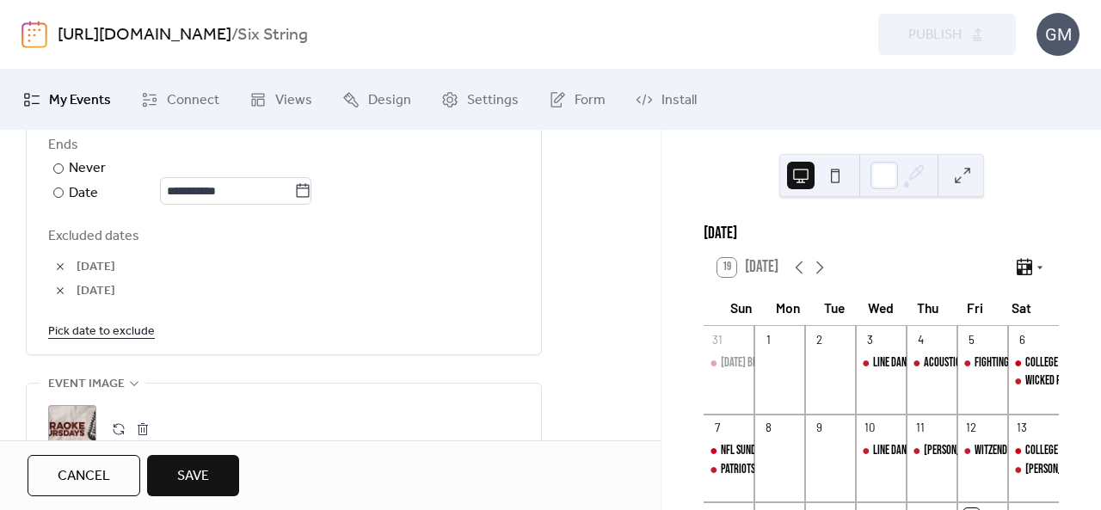
click at [112, 331] on link "Pick date to exclude" at bounding box center [101, 331] width 107 height 22
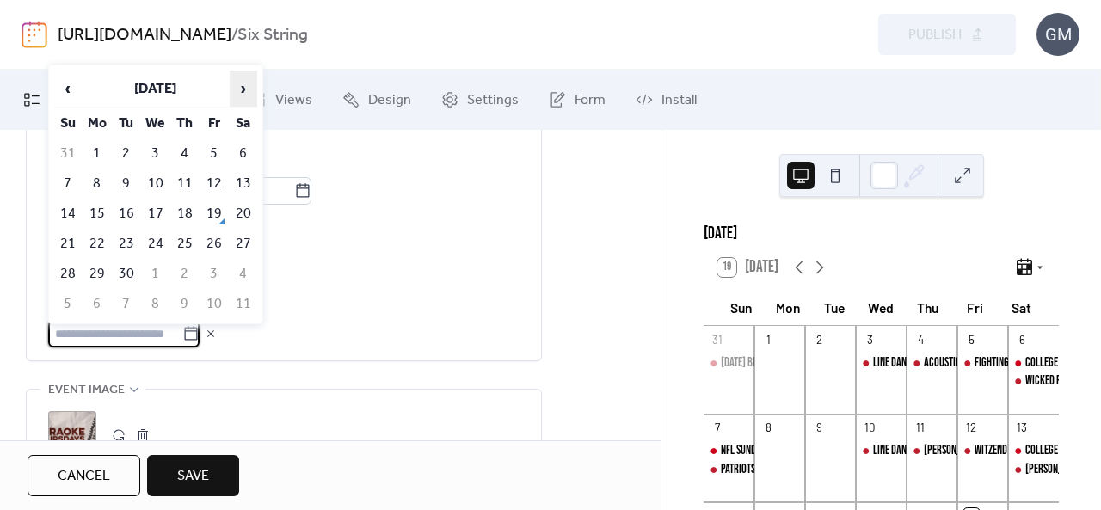
click at [237, 84] on span "›" at bounding box center [244, 88] width 26 height 34
click at [237, 83] on span "›" at bounding box center [244, 88] width 26 height 34
click at [187, 268] on td "27" at bounding box center [185, 274] width 28 height 28
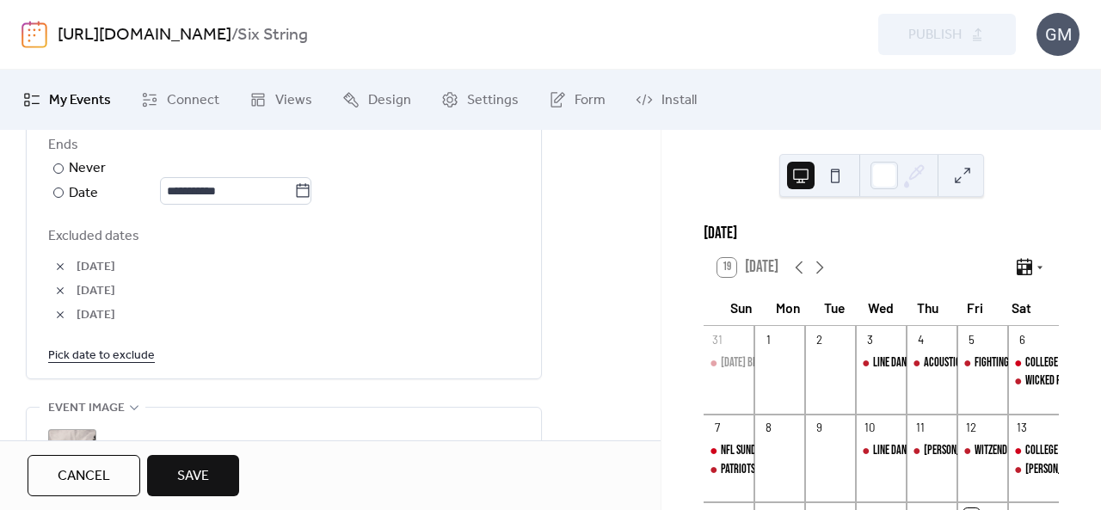
click at [124, 344] on link "Pick date to exclude" at bounding box center [101, 355] width 107 height 22
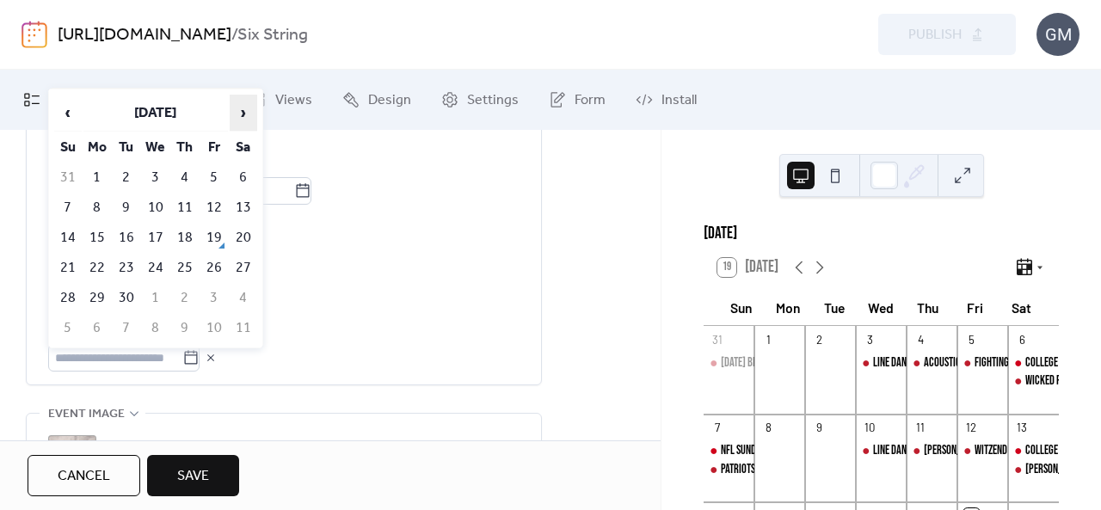
click at [235, 106] on span "›" at bounding box center [244, 112] width 26 height 34
click at [236, 106] on span "›" at bounding box center [244, 112] width 26 height 34
click at [241, 114] on span "›" at bounding box center [244, 112] width 26 height 34
click at [182, 240] on td "18" at bounding box center [185, 238] width 28 height 28
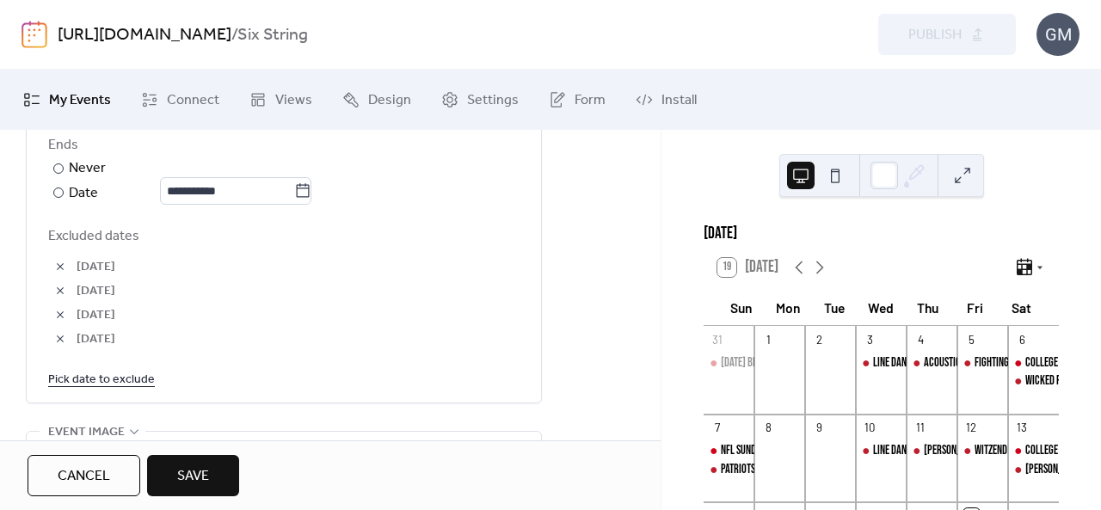
click at [120, 371] on link "Pick date to exclude" at bounding box center [101, 379] width 107 height 22
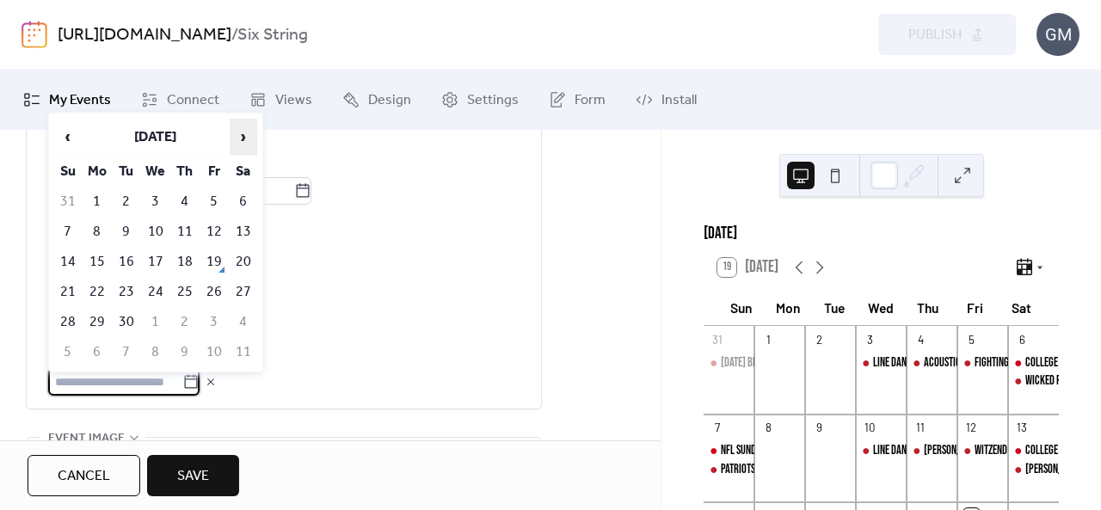
click at [238, 133] on span "›" at bounding box center [244, 137] width 26 height 34
click at [249, 126] on span "›" at bounding box center [244, 137] width 26 height 34
click at [189, 291] on td "25" at bounding box center [185, 292] width 28 height 28
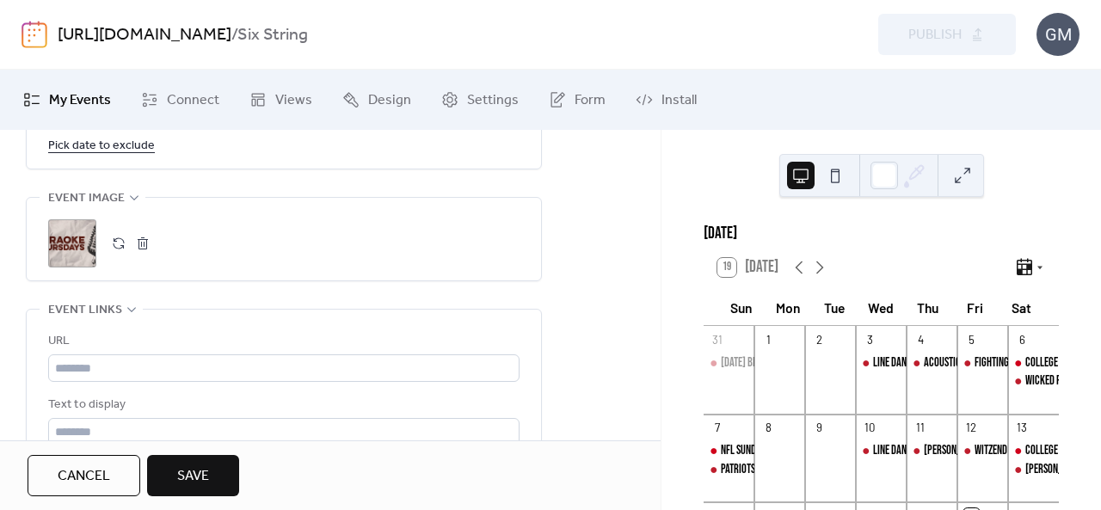
scroll to position [1376, 0]
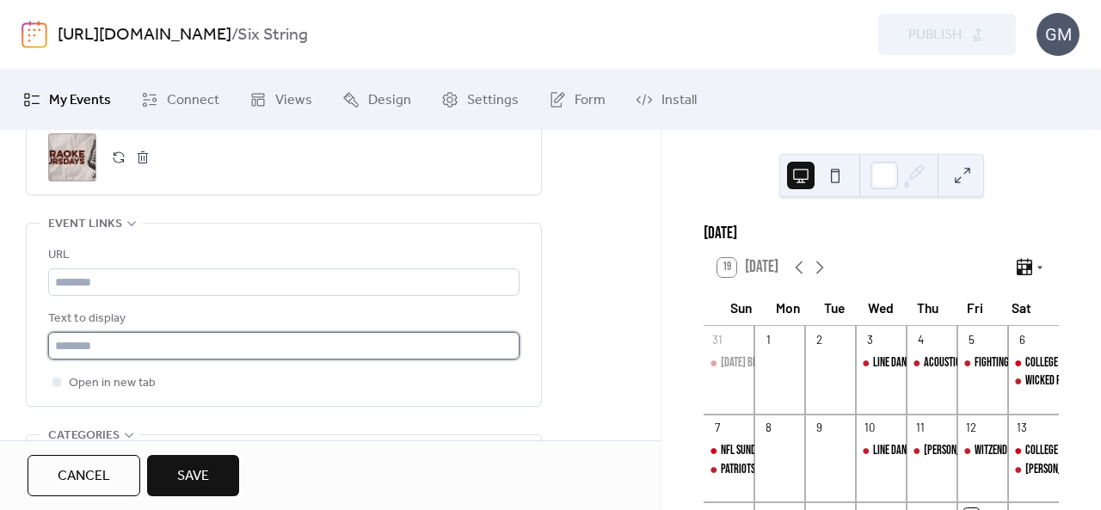
click at [245, 336] on input "text" at bounding box center [283, 346] width 471 height 28
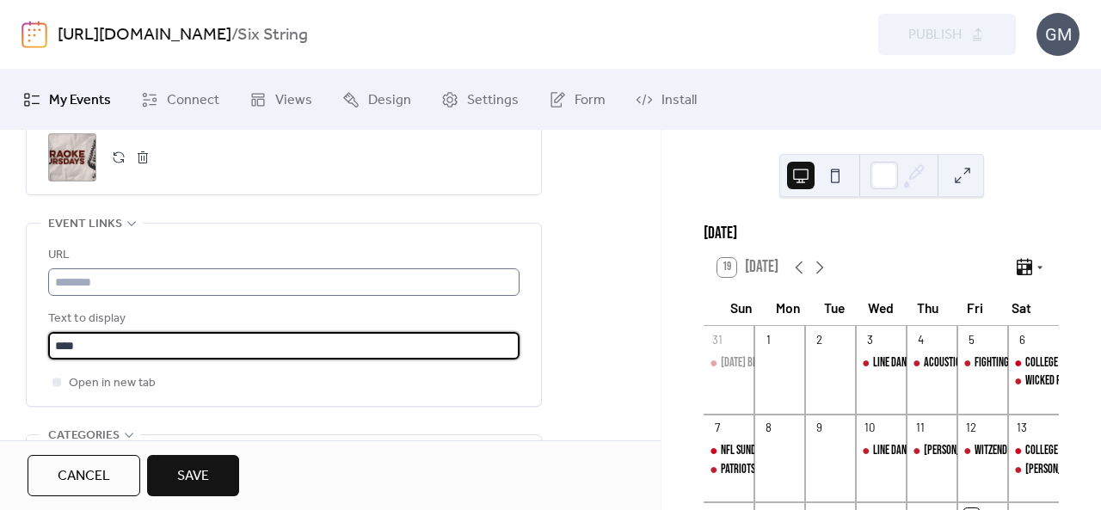
type input "****"
drag, startPoint x: 199, startPoint y: 282, endPoint x: 222, endPoint y: 280, distance: 23.3
click at [199, 282] on input "text" at bounding box center [283, 282] width 471 height 28
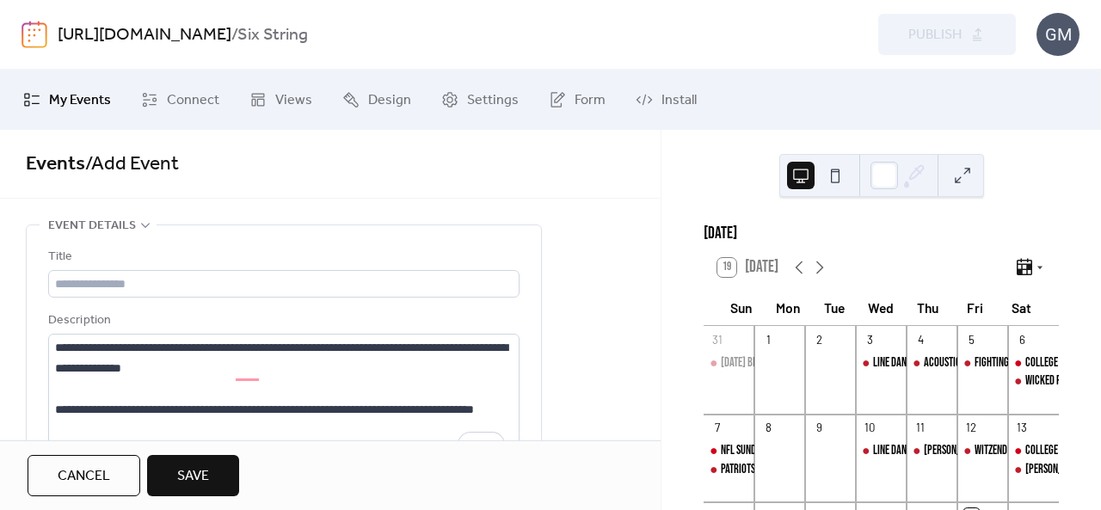
scroll to position [0, 0]
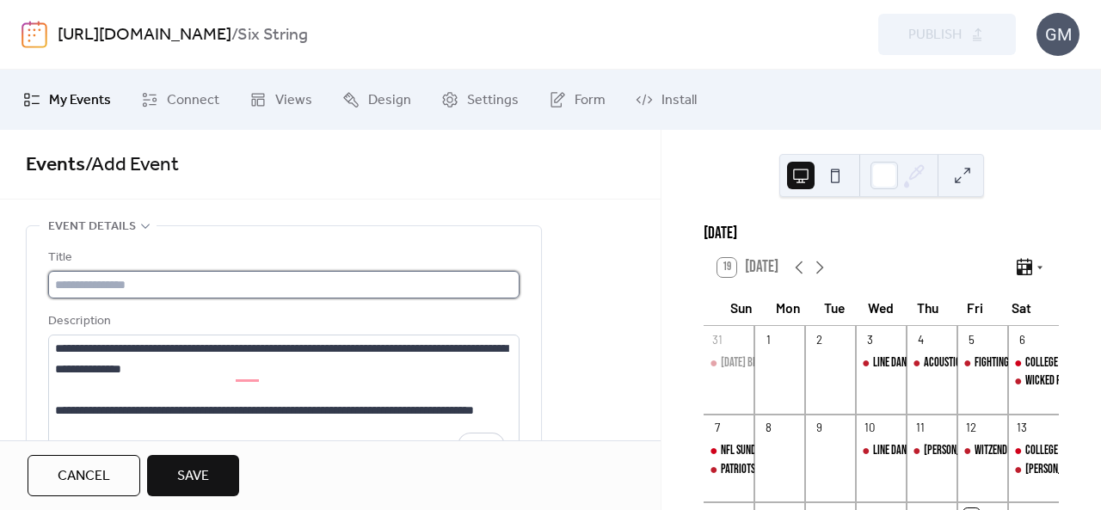
click at [224, 274] on input "text" at bounding box center [283, 285] width 471 height 28
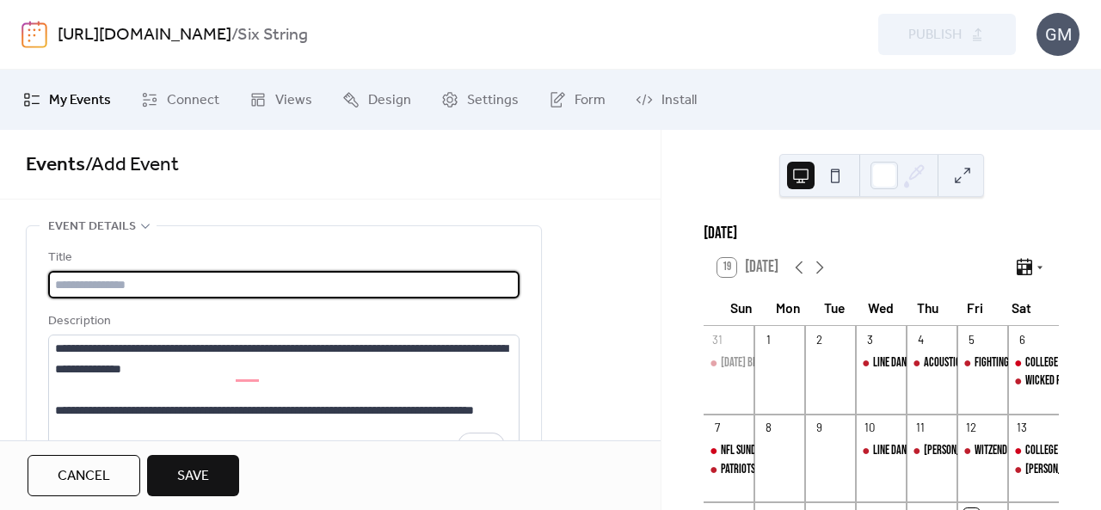
paste input "**********"
type input "**********"
click at [206, 483] on span "Save" at bounding box center [193, 476] width 32 height 21
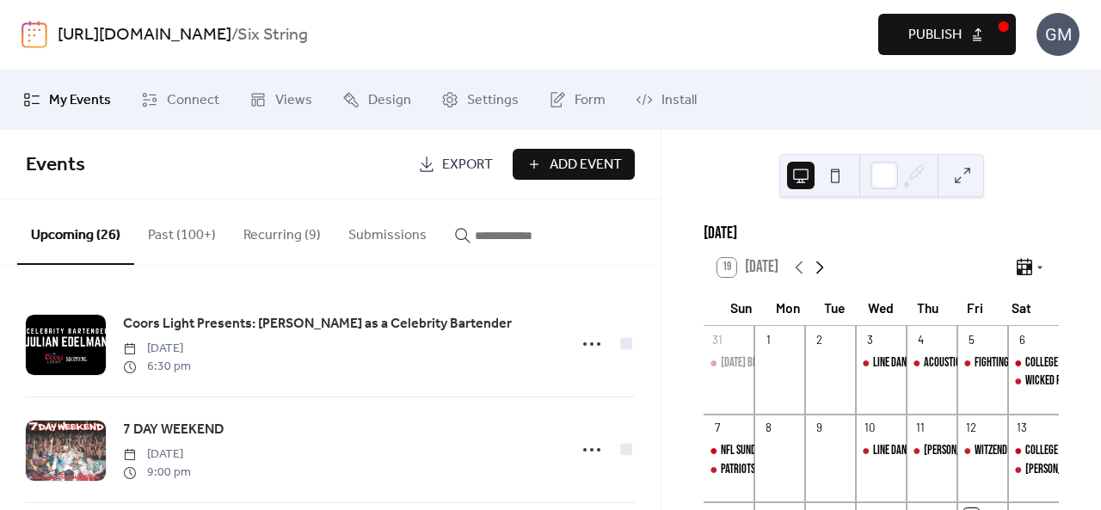
click at [817, 278] on icon at bounding box center [820, 267] width 21 height 21
click at [821, 277] on icon at bounding box center [820, 267] width 21 height 21
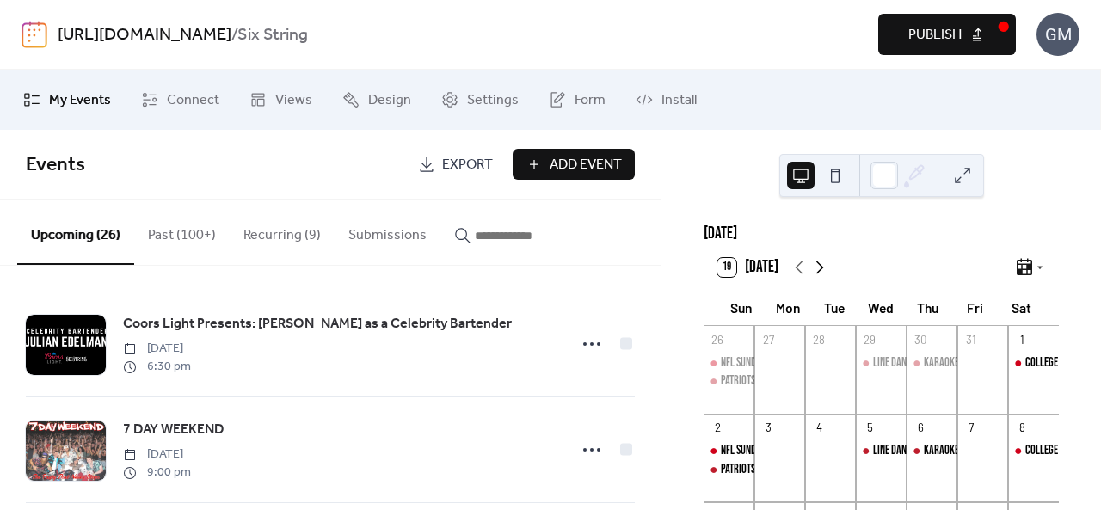
click at [820, 278] on icon at bounding box center [820, 267] width 21 height 21
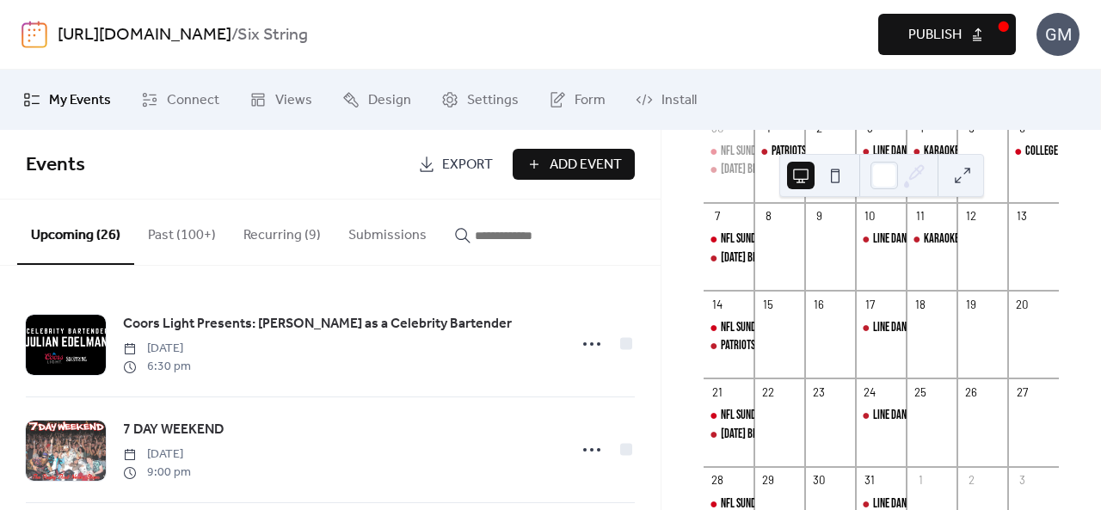
scroll to position [172, 0]
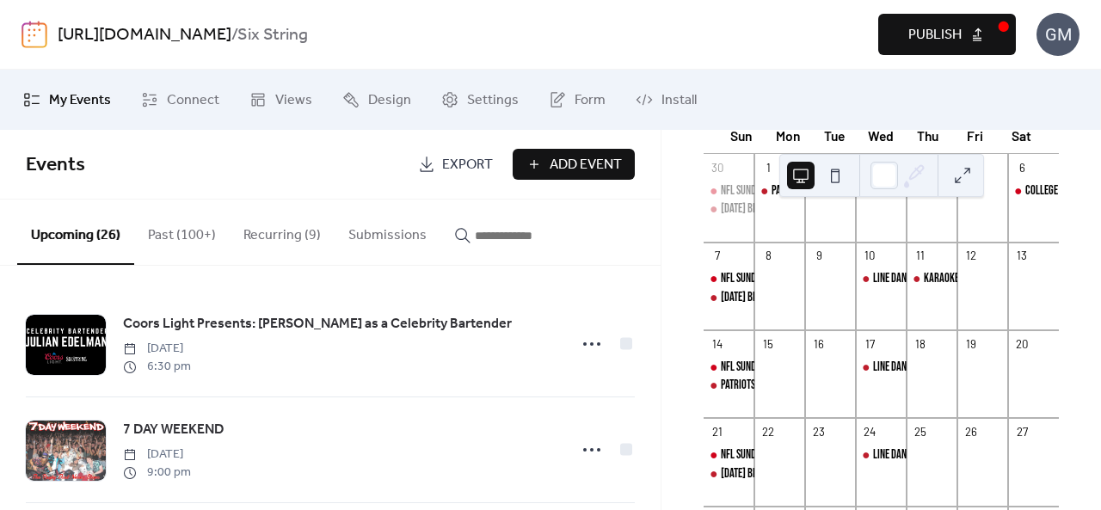
click at [940, 44] on span "Publish" at bounding box center [934, 35] width 53 height 21
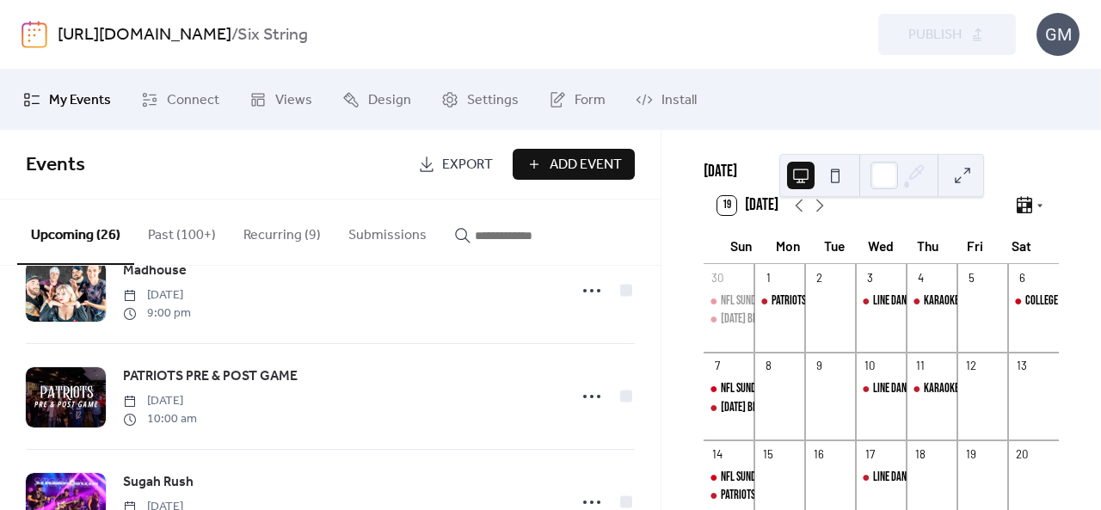
scroll to position [0, 0]
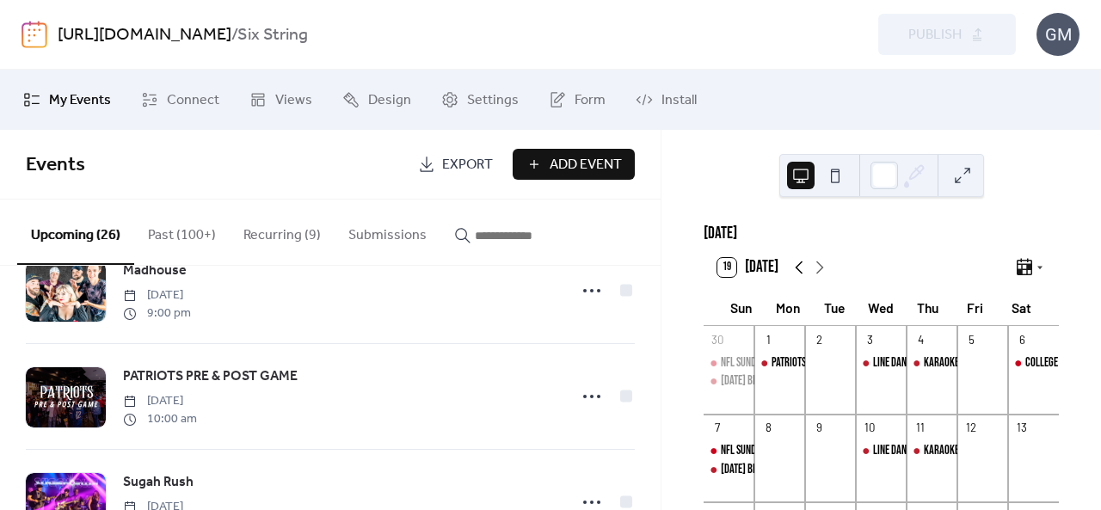
click at [795, 276] on icon at bounding box center [799, 267] width 21 height 21
click at [933, 372] on div "Karaoke Thursdays" at bounding box center [964, 362] width 80 height 17
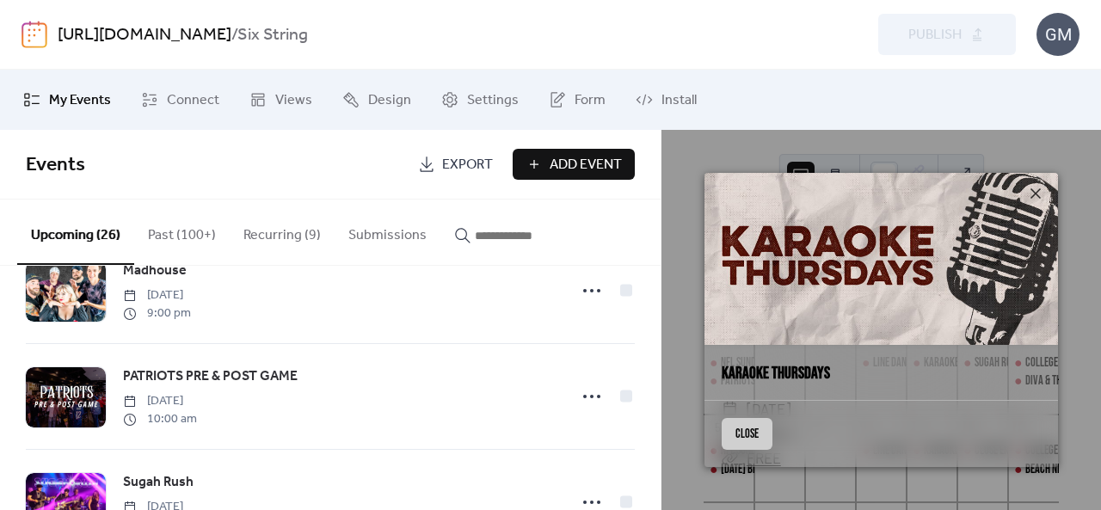
scroll to position [2, 0]
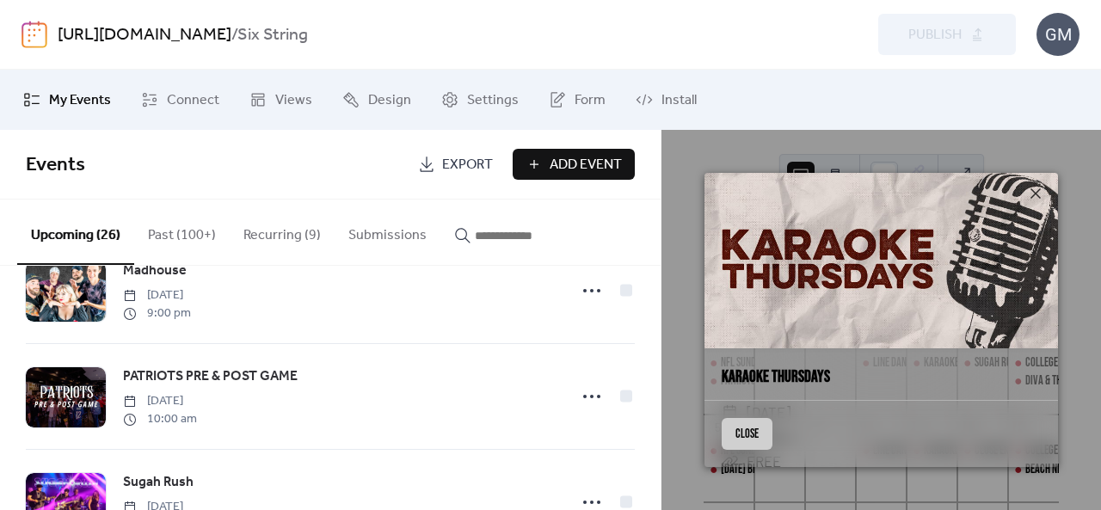
click at [745, 434] on button "Close" at bounding box center [747, 433] width 51 height 33
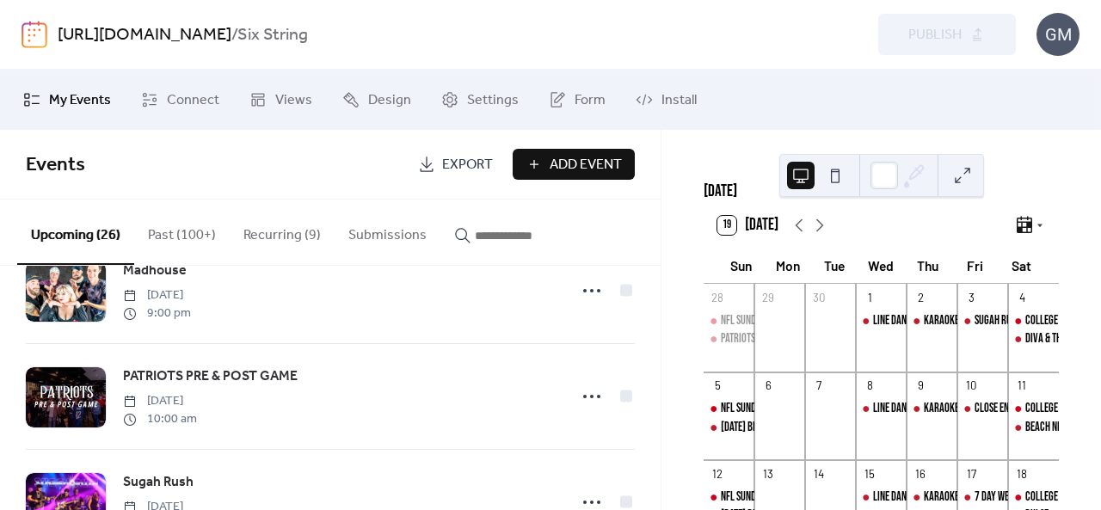
scroll to position [0, 0]
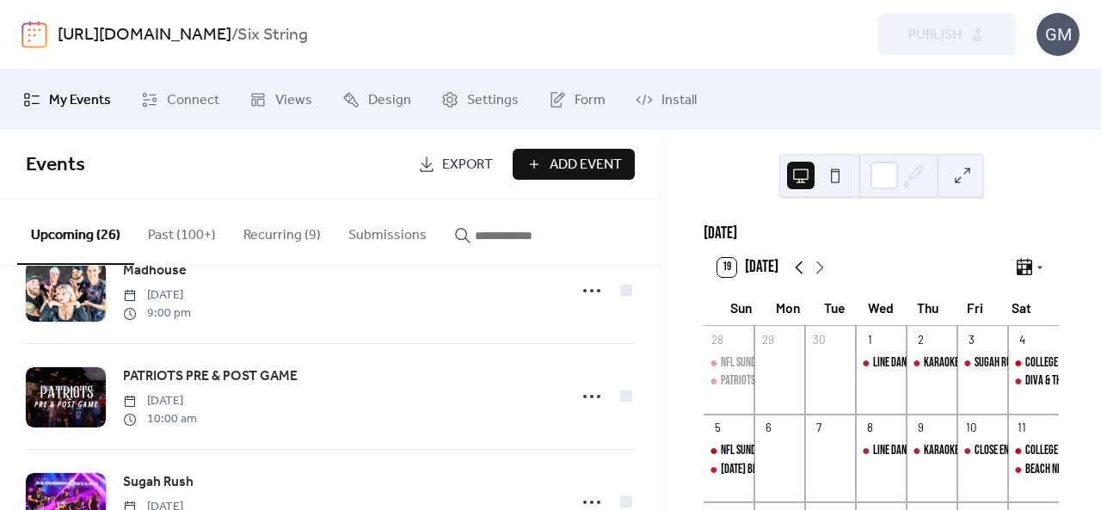
click at [797, 273] on icon at bounding box center [799, 267] width 21 height 21
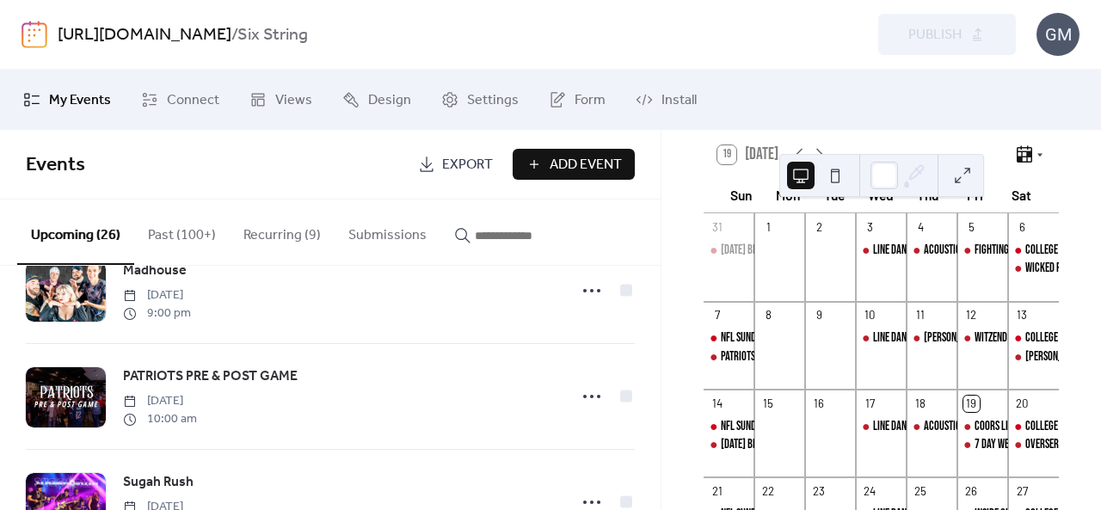
scroll to position [86, 0]
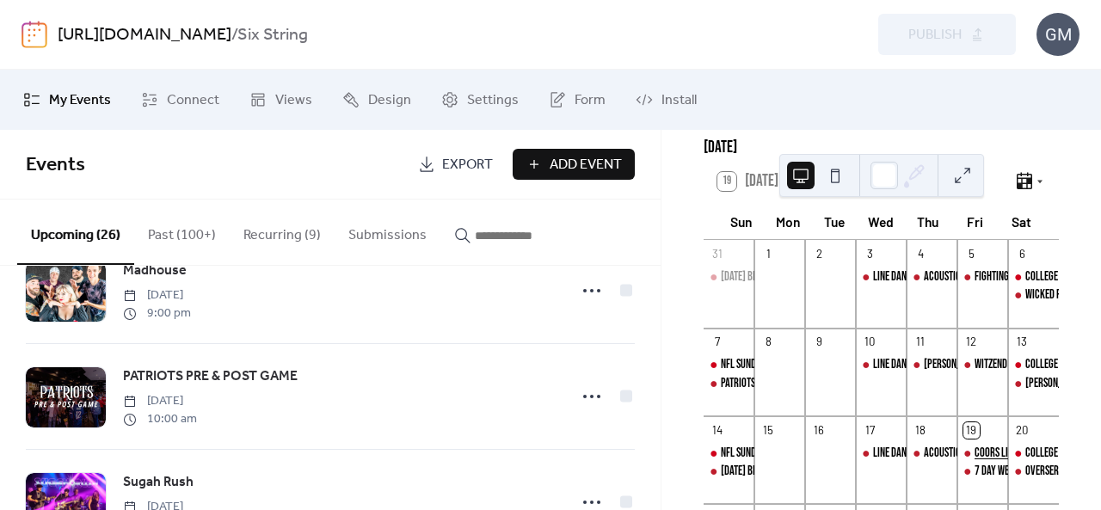
click at [985, 461] on div "Coors Light Presents: [PERSON_NAME] as a Celebrity Bartender" at bounding box center [1104, 453] width 258 height 17
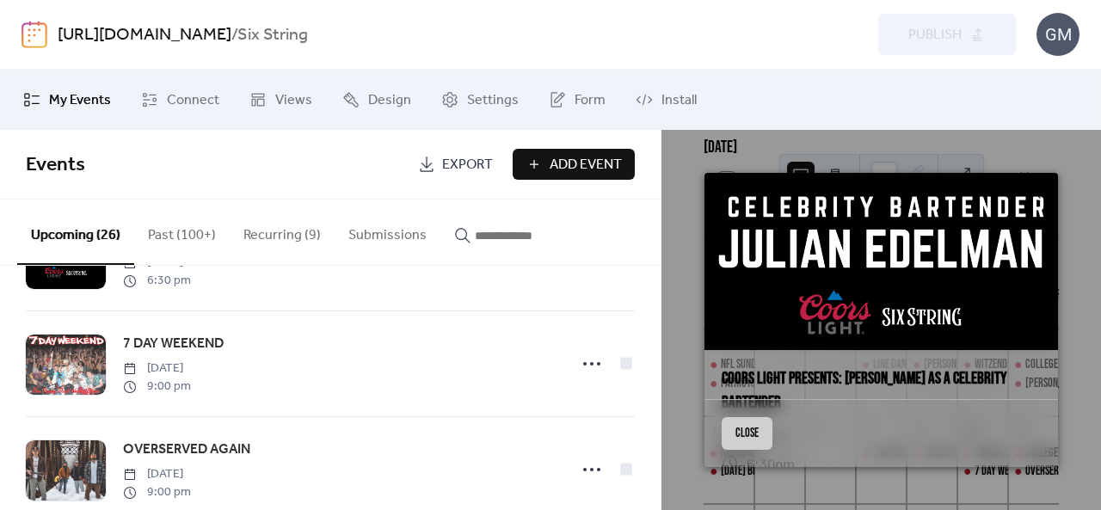
click at [764, 433] on button "Close" at bounding box center [747, 433] width 51 height 33
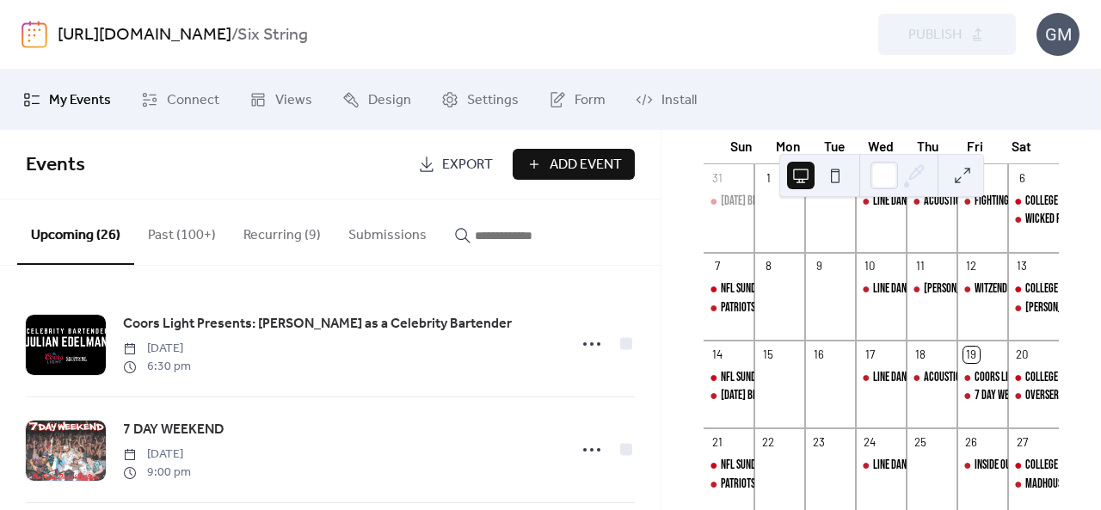
scroll to position [0, 0]
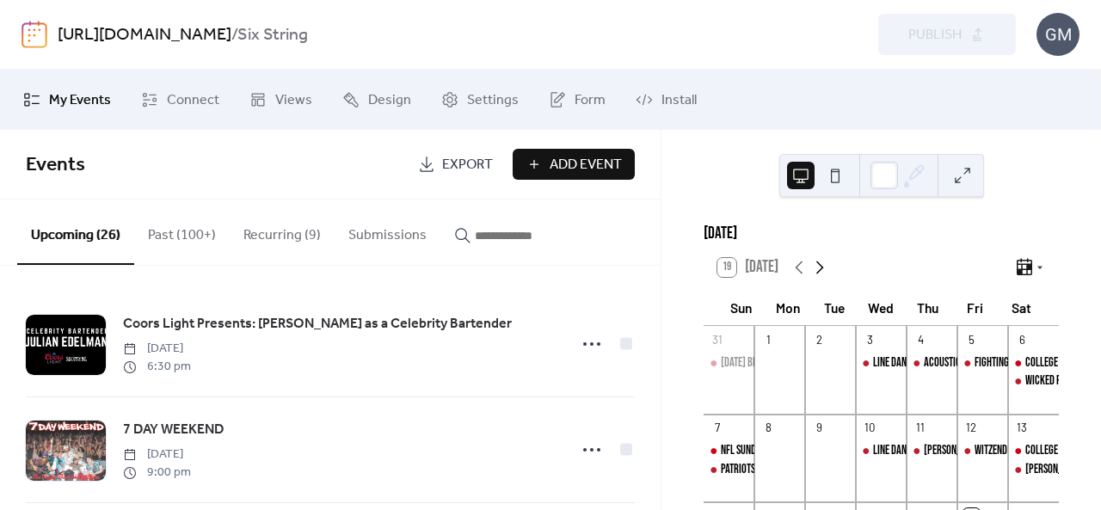
click at [819, 278] on icon at bounding box center [820, 267] width 21 height 21
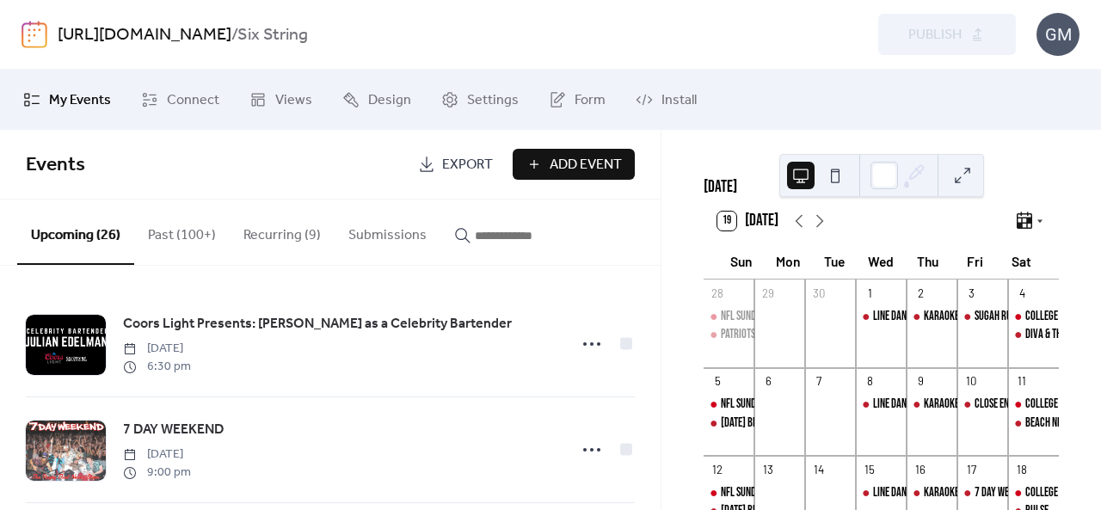
scroll to position [86, 0]
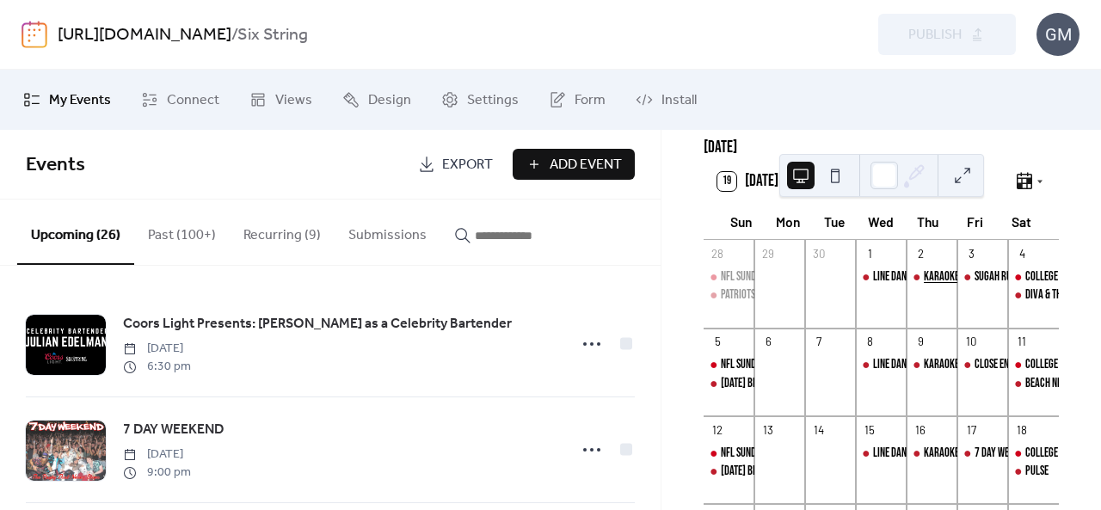
click at [924, 286] on div "Karaoke Thursdays" at bounding box center [964, 276] width 80 height 17
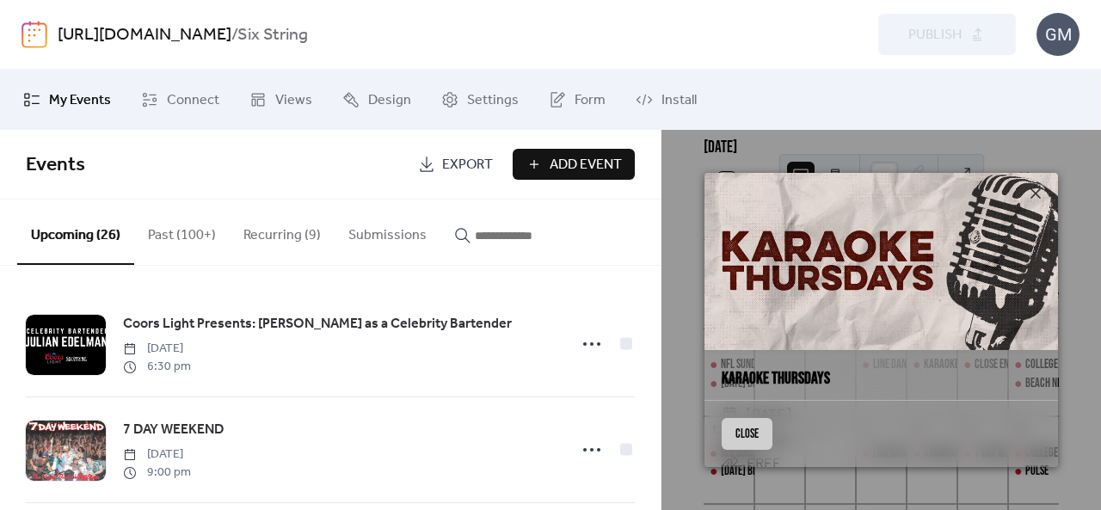
click at [749, 425] on button "Close" at bounding box center [747, 433] width 51 height 33
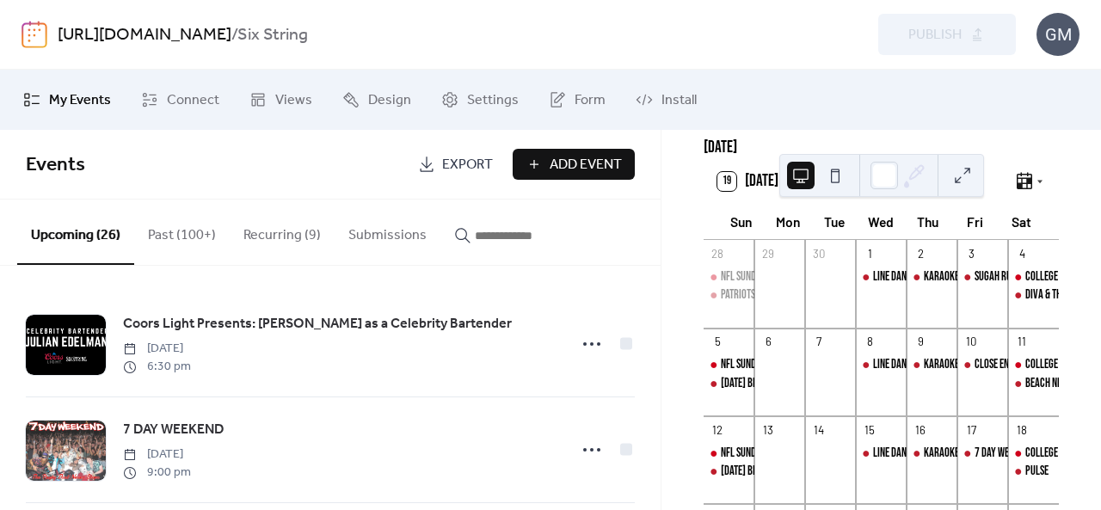
drag, startPoint x: 165, startPoint y: 238, endPoint x: 225, endPoint y: 238, distance: 60.2
click at [171, 238] on button "Past (100+)" at bounding box center [181, 232] width 95 height 64
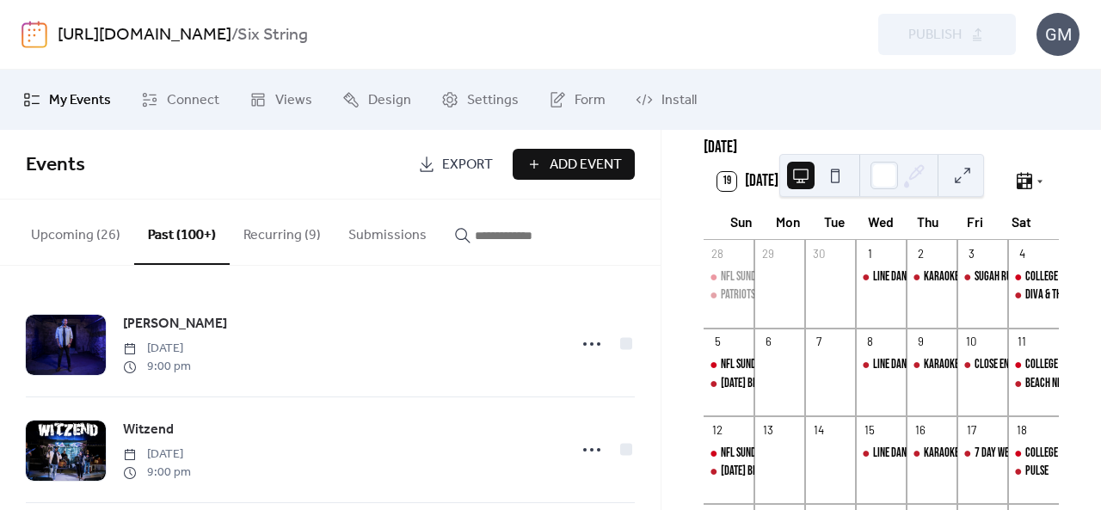
click at [294, 237] on button "Recurring (9)" at bounding box center [282, 232] width 105 height 64
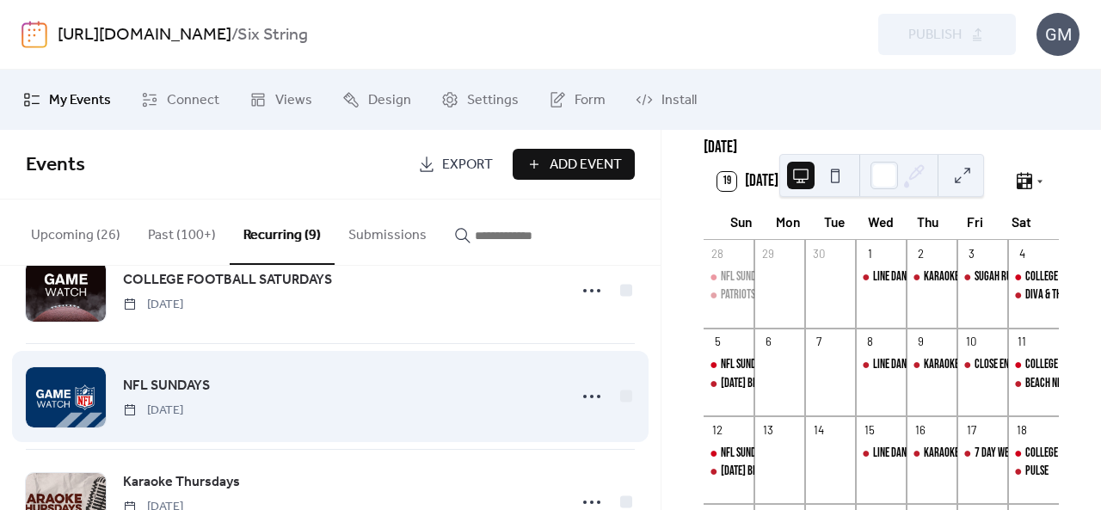
scroll to position [759, 0]
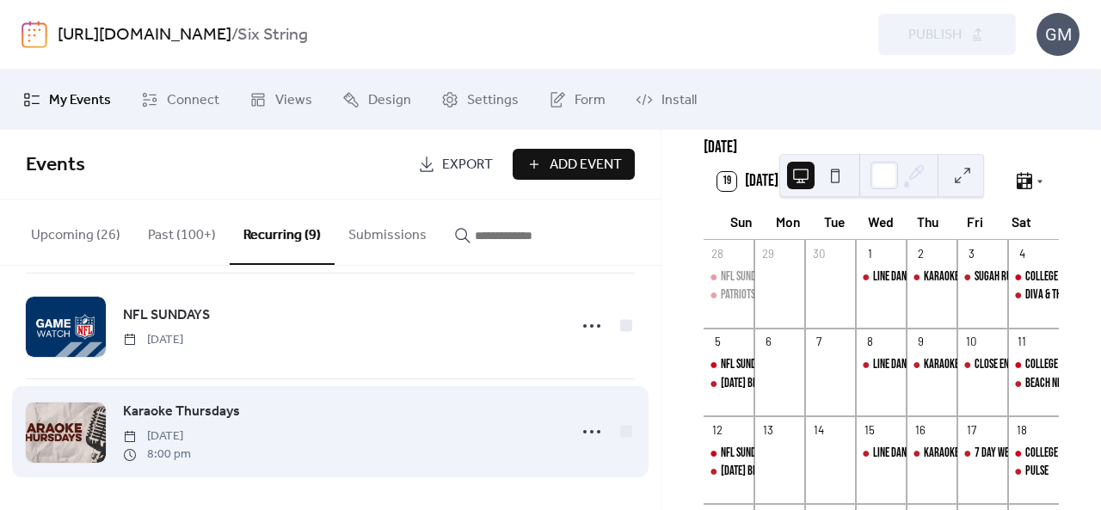
click at [209, 405] on span "Karaoke Thursdays" at bounding box center [181, 412] width 117 height 21
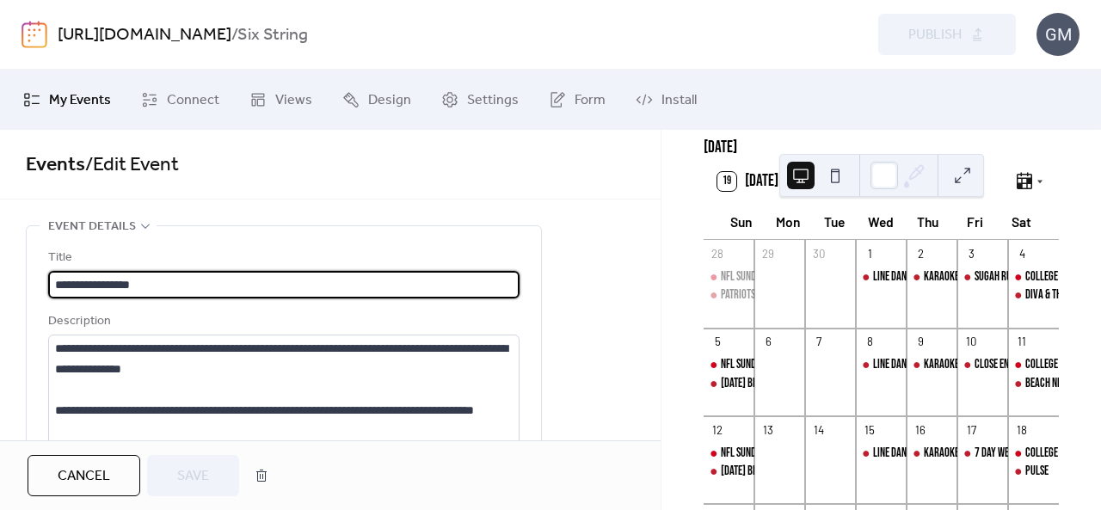
type input "**********"
click at [341, 371] on textarea "**********" at bounding box center [284, 400] width 472 height 131
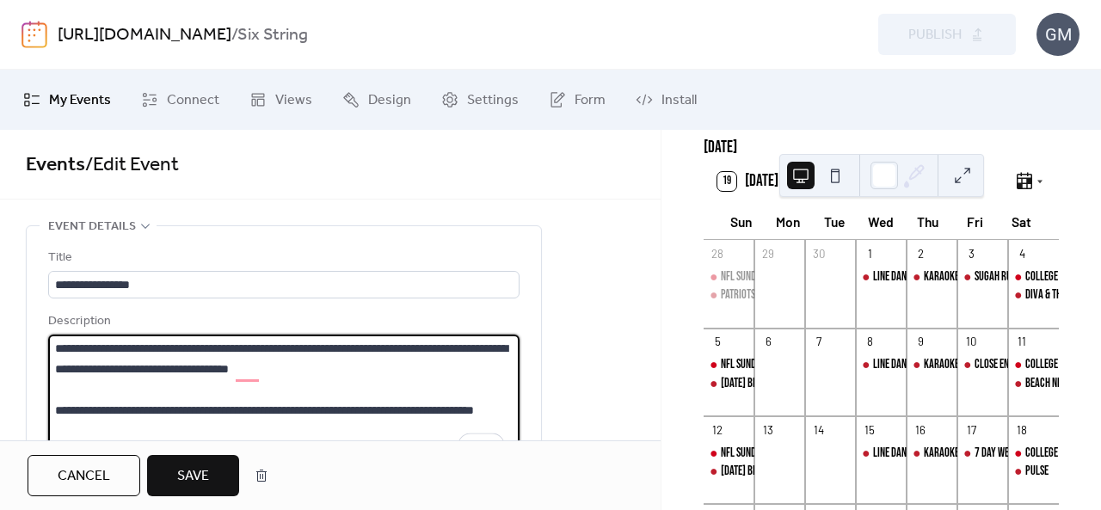
type textarea "**********"
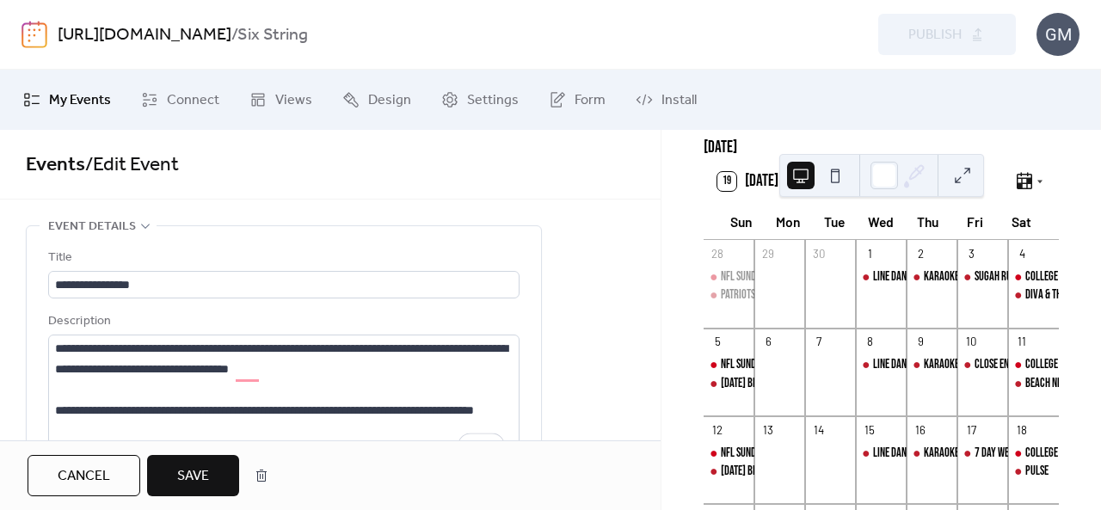
click at [175, 482] on button "Save" at bounding box center [193, 475] width 92 height 41
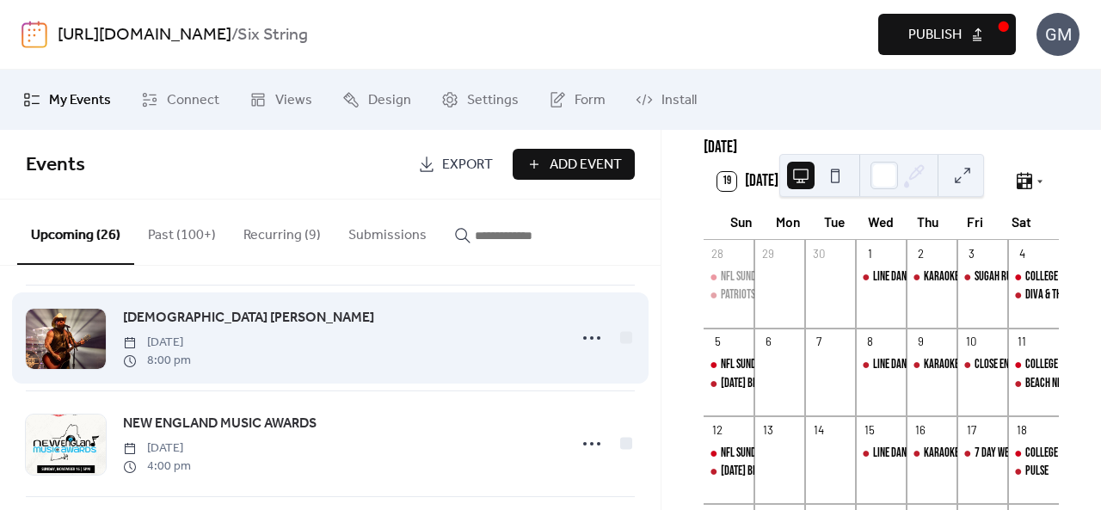
scroll to position [2237, 0]
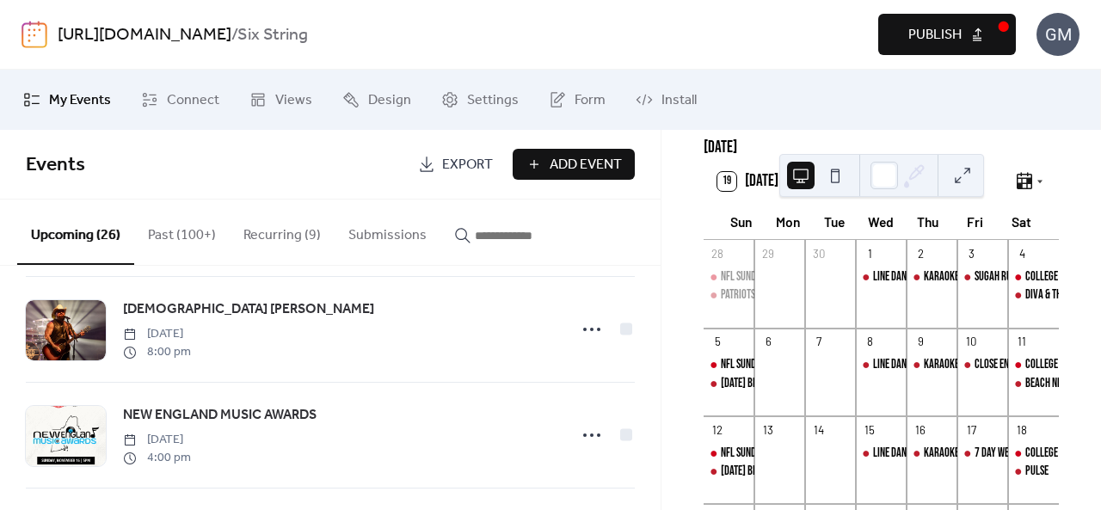
click at [284, 237] on button "Recurring (9)" at bounding box center [282, 232] width 105 height 64
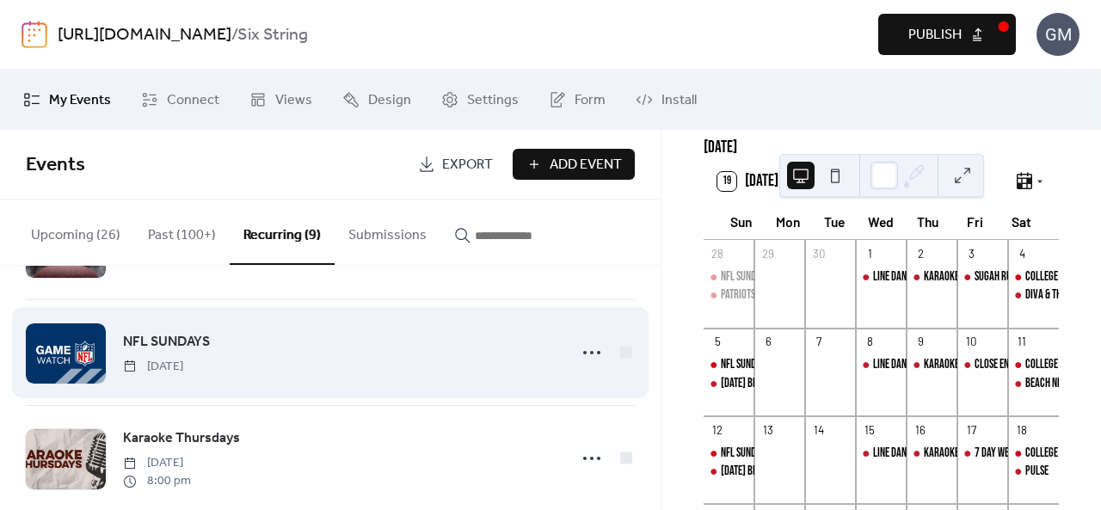
scroll to position [759, 0]
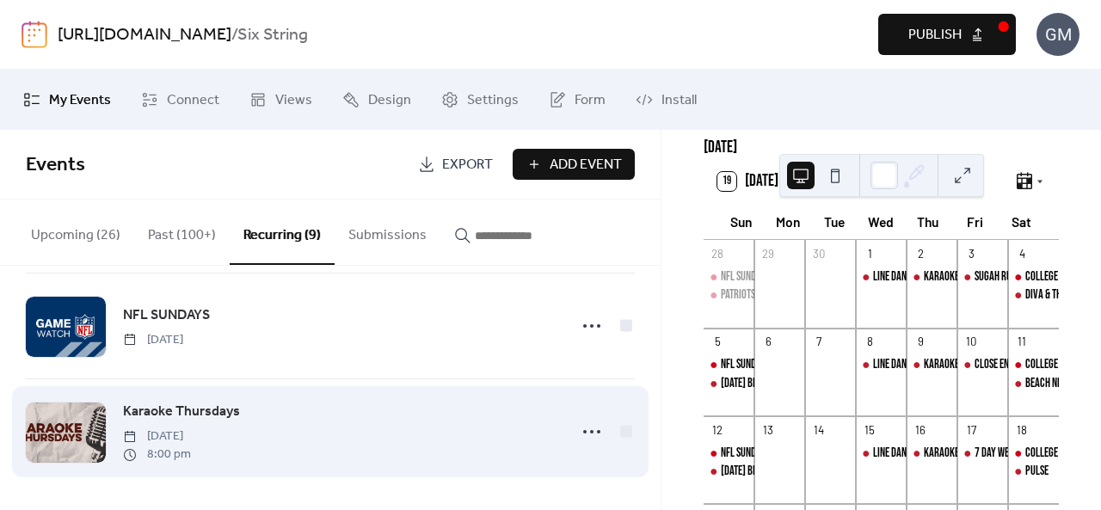
click at [224, 409] on span "Karaoke Thursdays" at bounding box center [181, 412] width 117 height 21
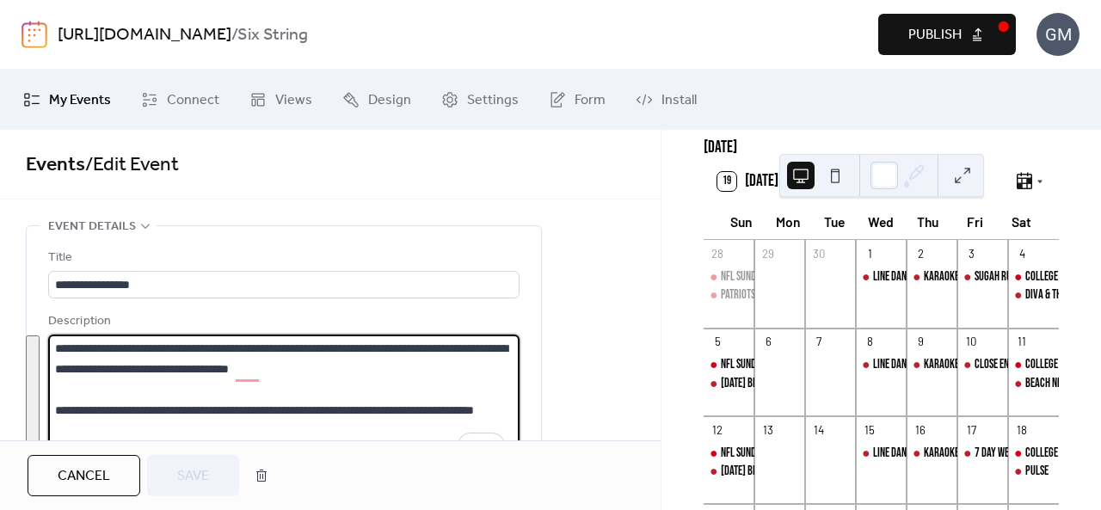
drag, startPoint x: 258, startPoint y: 269, endPoint x: 55, endPoint y: 336, distance: 213.6
click at [55, 336] on textarea "**********" at bounding box center [284, 400] width 472 height 131
